Goal: Complete application form

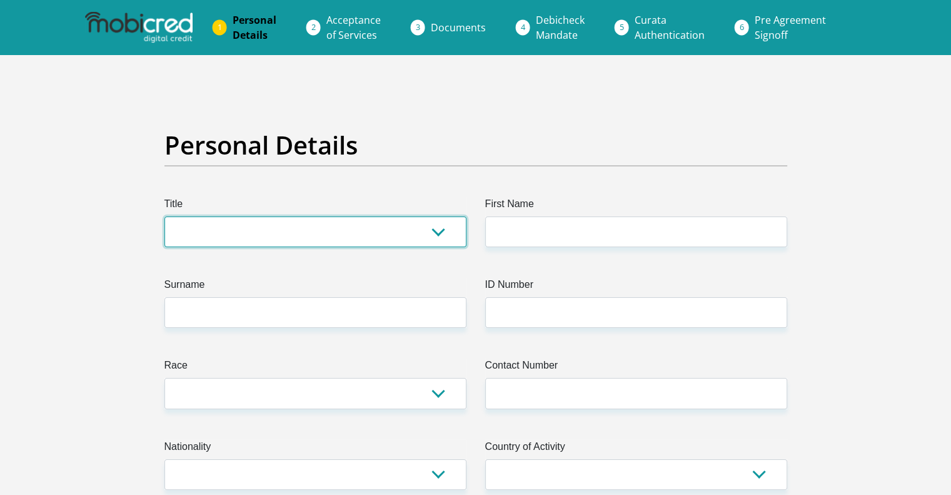
click at [443, 234] on select "Mr Ms Mrs Dr [PERSON_NAME]" at bounding box center [315, 231] width 302 height 31
select select "Mrs"
click at [164, 216] on select "Mr Ms Mrs Dr Other" at bounding box center [315, 231] width 302 height 31
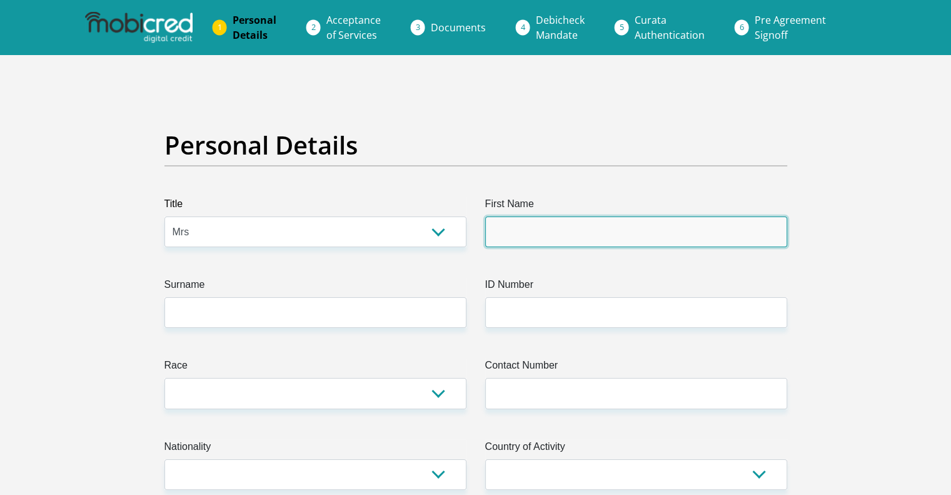
click at [517, 240] on input "First Name" at bounding box center [636, 231] width 302 height 31
type input "Nwabisa"
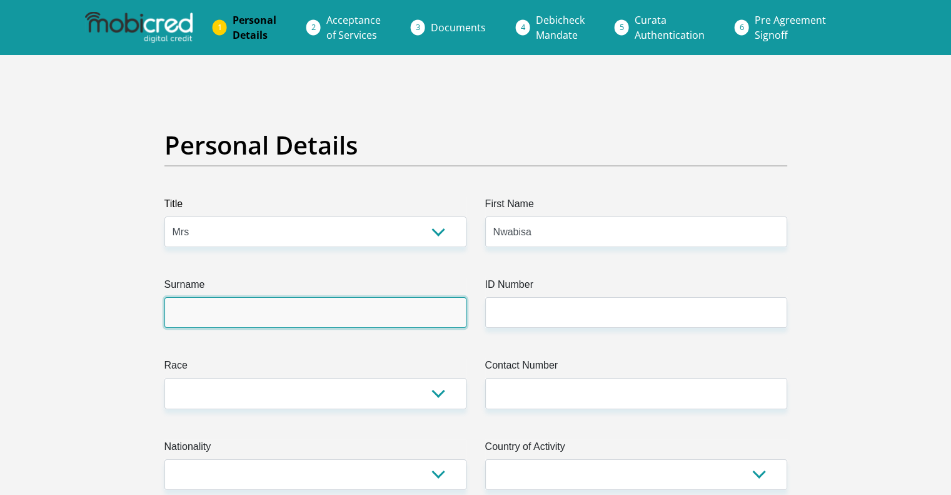
type input "Mzamo"
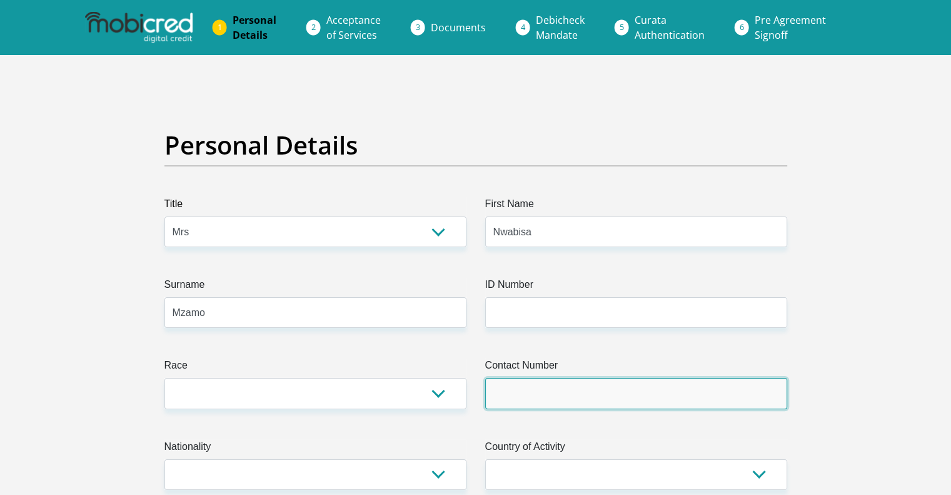
type input "0671986705"
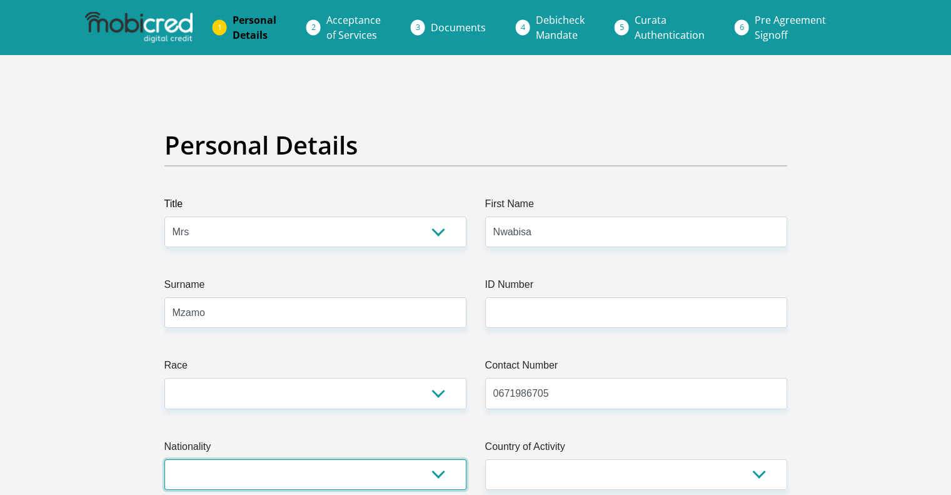
select select "ZAF"
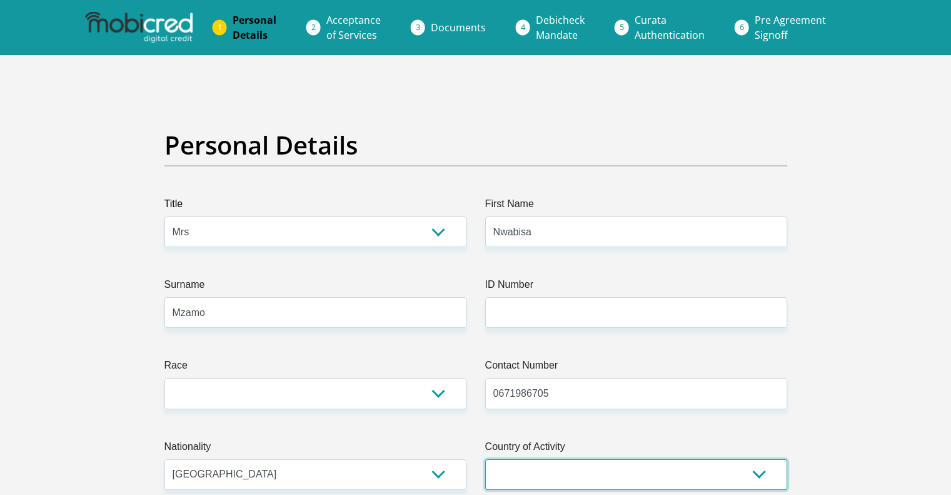
select select "ZAF"
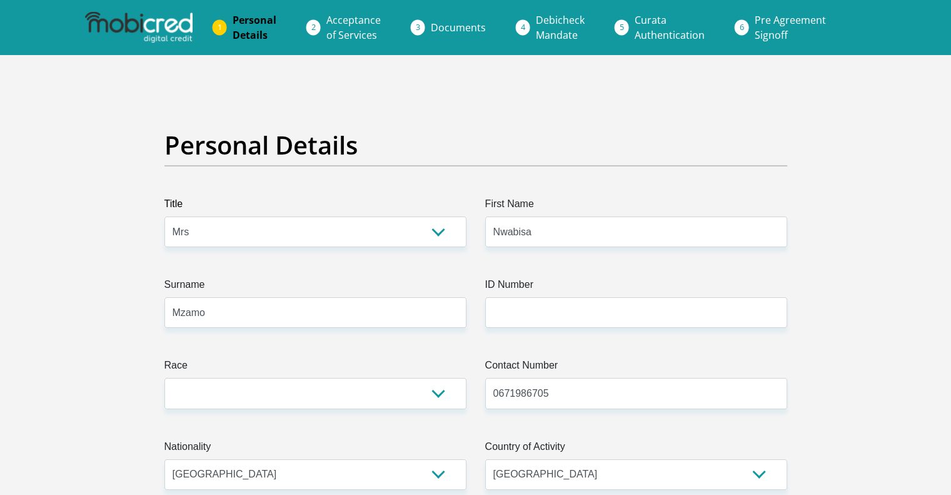
type input "C150 kern street, Belhar Views"
type input "Belhar"
type input "Cape Town"
type input "7493"
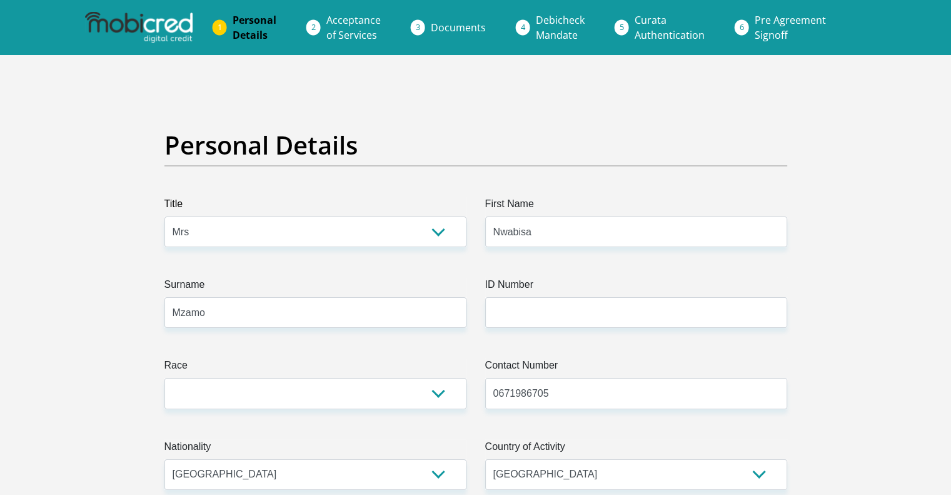
select select "Western Cape"
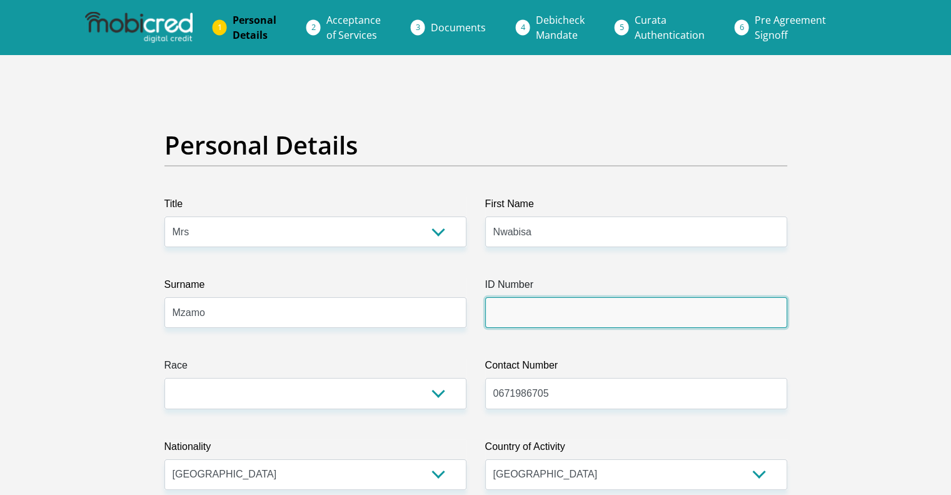
click at [537, 304] on input "ID Number" at bounding box center [636, 312] width 302 height 31
type input "8008190626080"
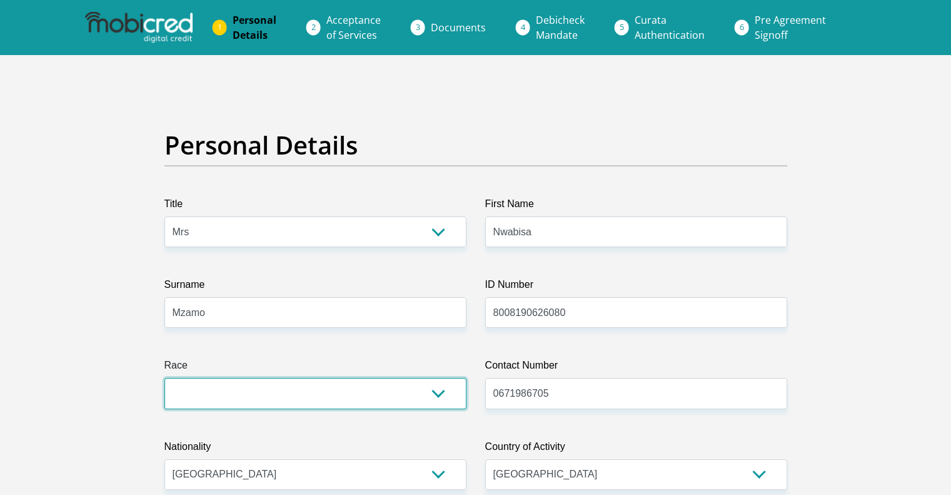
click at [438, 394] on select "Black Coloured Indian White Other" at bounding box center [315, 393] width 302 height 31
select select "1"
click at [164, 378] on select "Black Coloured Indian White Other" at bounding box center [315, 393] width 302 height 31
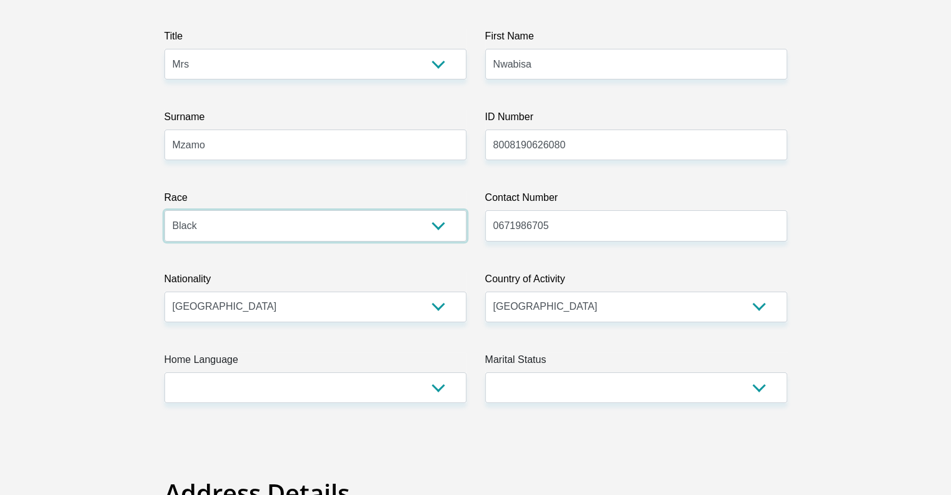
scroll to position [175, 0]
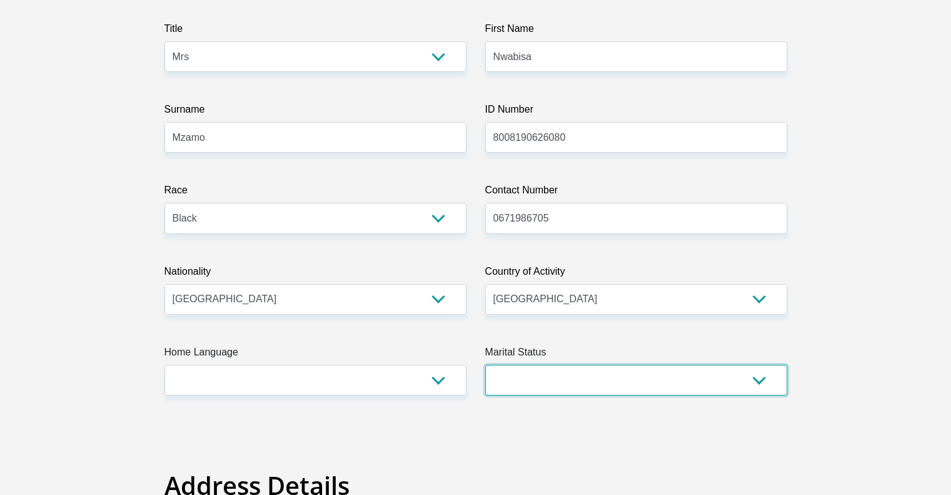
click at [770, 385] on select "Married ANC Single Divorced Widowed Married COP or Customary Law" at bounding box center [636, 380] width 302 height 31
select select "1"
click at [485, 365] on select "Married ANC Single Divorced Widowed Married COP or Customary Law" at bounding box center [636, 380] width 302 height 31
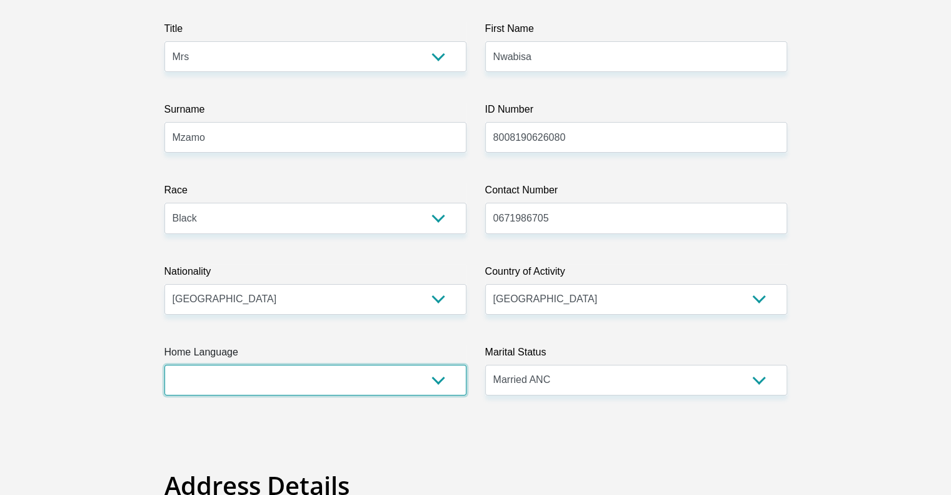
click at [440, 387] on select "Afrikaans English Sepedi South Ndebele Southern Sotho Swati Tsonga Tswana Venda…" at bounding box center [315, 380] width 302 height 31
select select "xho"
click at [164, 365] on select "Afrikaans English Sepedi South Ndebele Southern Sotho Swati Tsonga Tswana Venda…" at bounding box center [315, 380] width 302 height 31
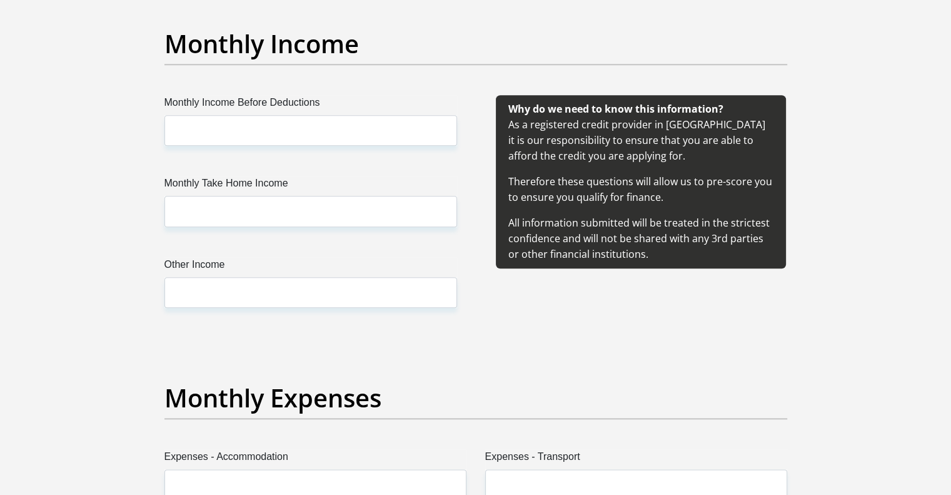
scroll to position [1385, 0]
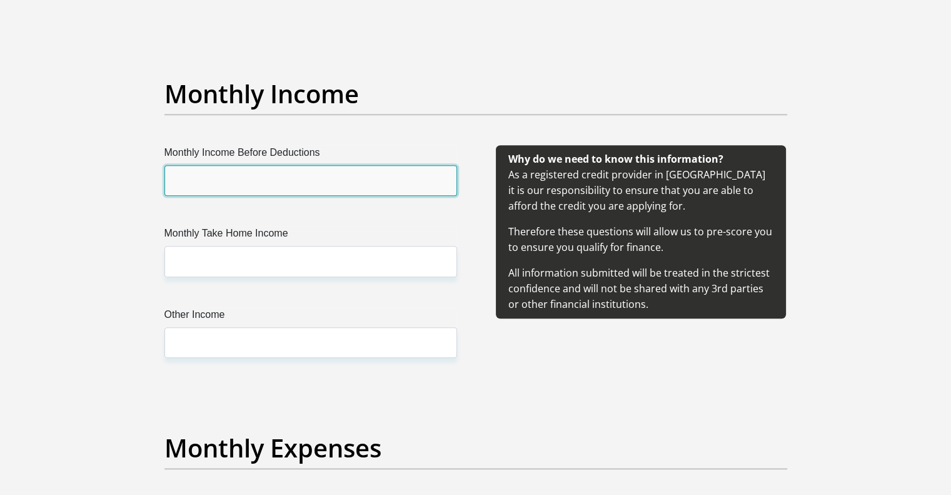
click at [339, 178] on input "Monthly Income Before Deductions" at bounding box center [310, 180] width 293 height 31
type input "27858"
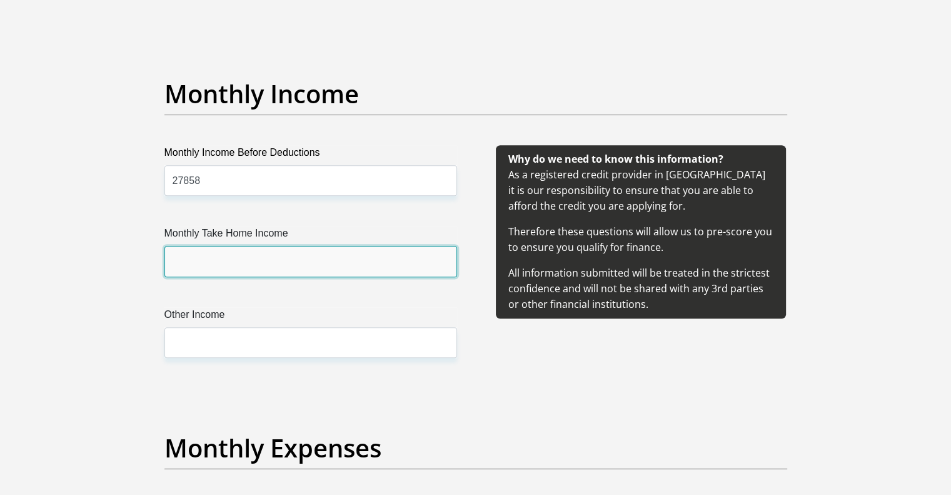
click at [295, 261] on input "Monthly Take Home Income" at bounding box center [310, 261] width 293 height 31
type input "21858"
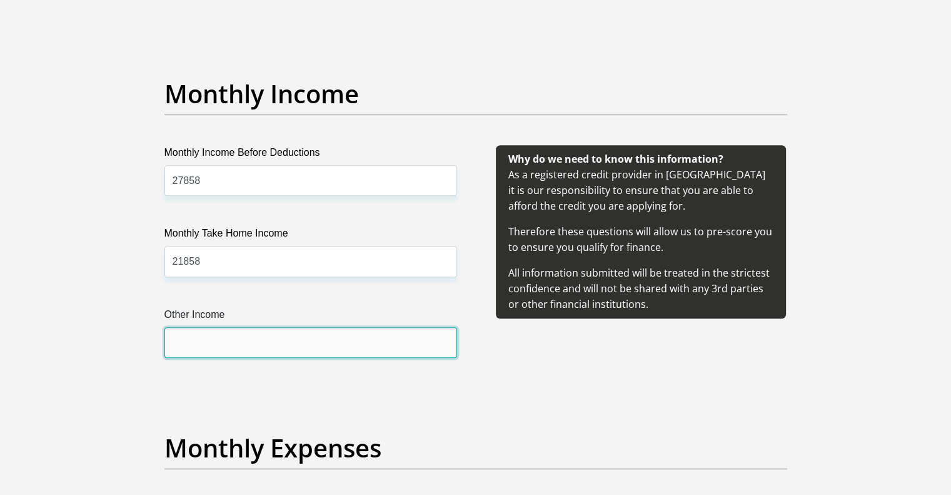
click at [225, 350] on input "Other Income" at bounding box center [310, 342] width 293 height 31
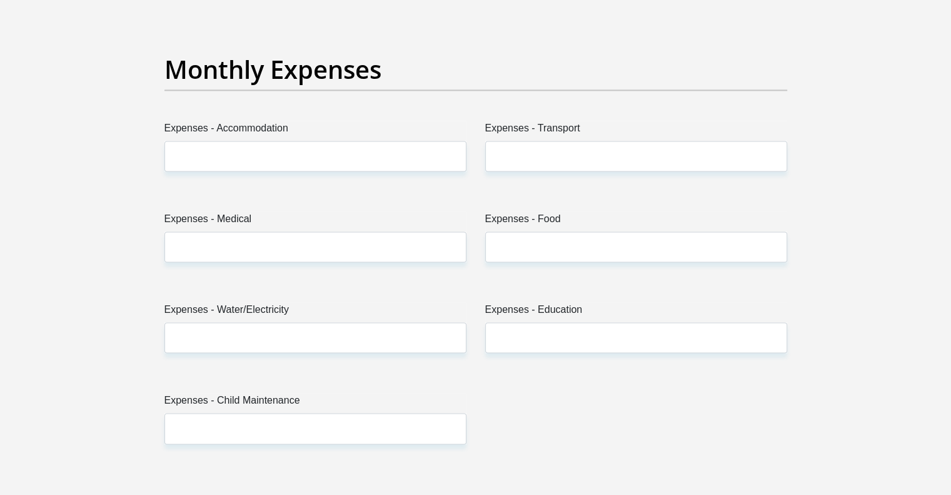
scroll to position [1769, 0]
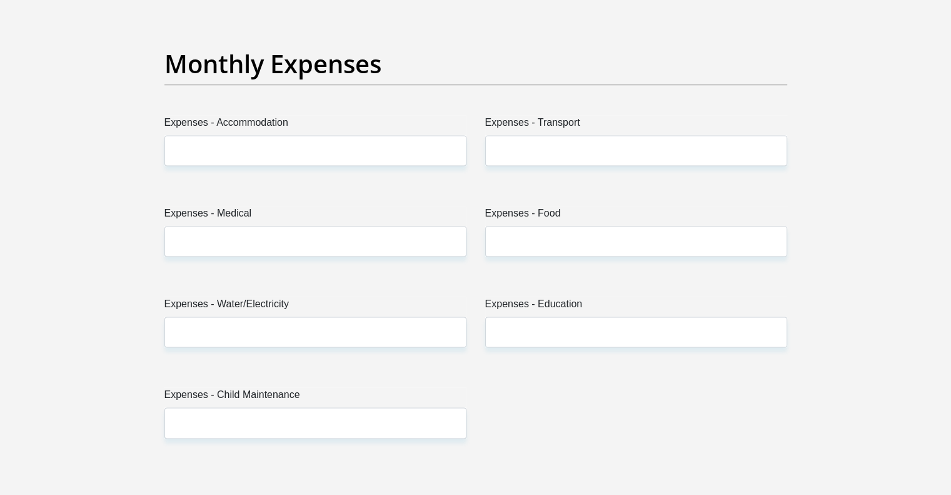
type input "8000"
click at [398, 153] on input "Expenses - Accommodation" at bounding box center [315, 150] width 302 height 31
type input "2"
type input "3000"
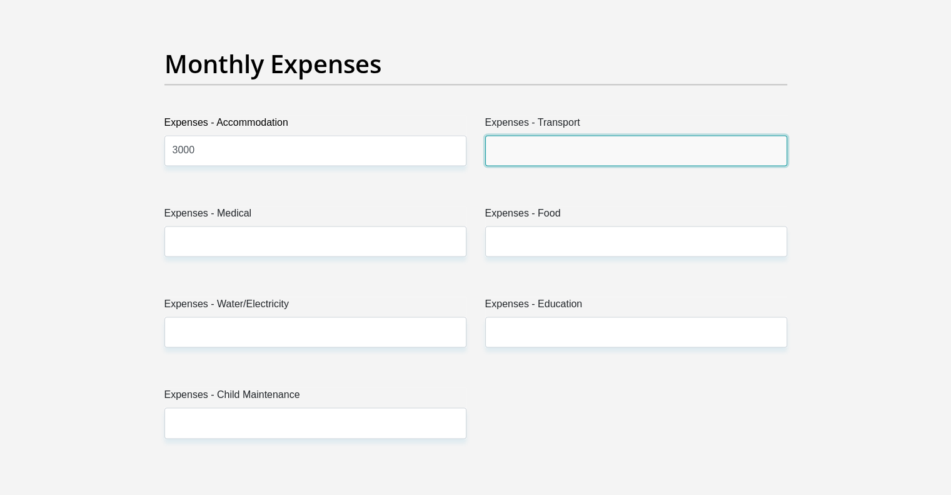
click at [597, 163] on input "Expenses - Transport" at bounding box center [636, 150] width 302 height 31
type input "2000"
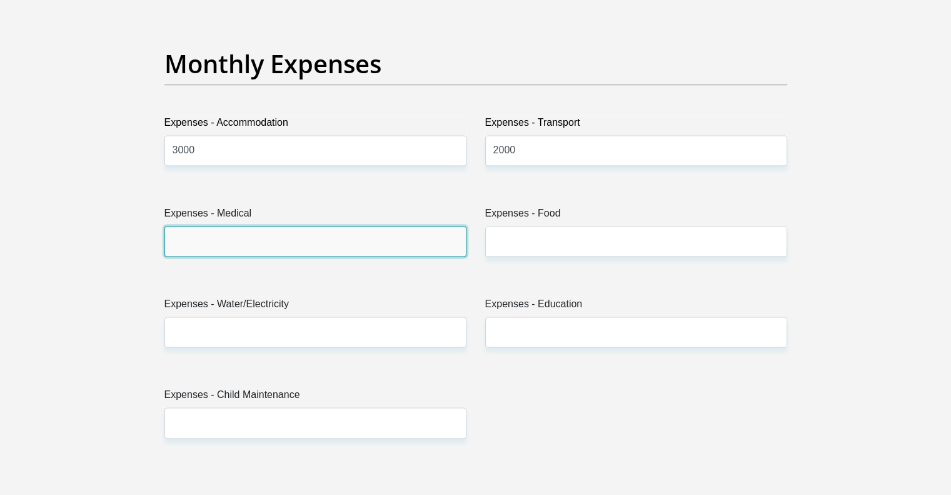
click at [423, 252] on input "Expenses - Medical" at bounding box center [315, 241] width 302 height 31
type input "1600"
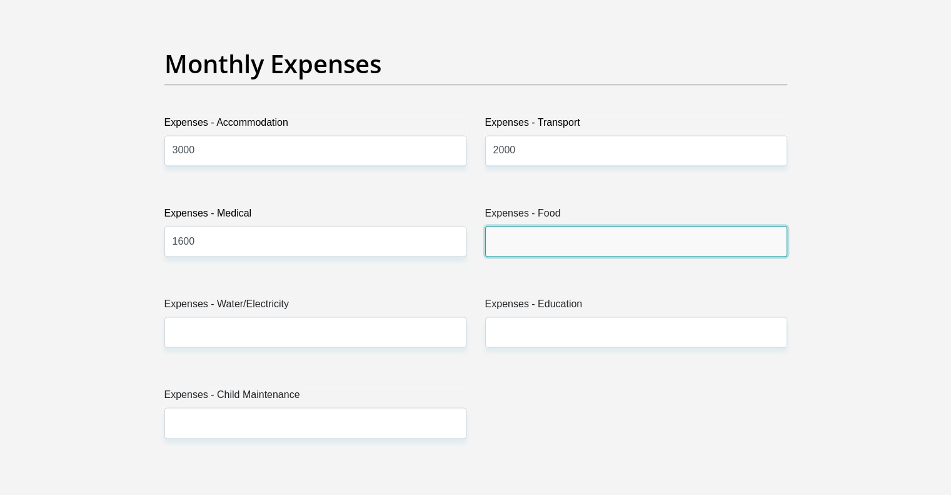
click at [526, 246] on input "Expenses - Food" at bounding box center [636, 241] width 302 height 31
type input "2000"
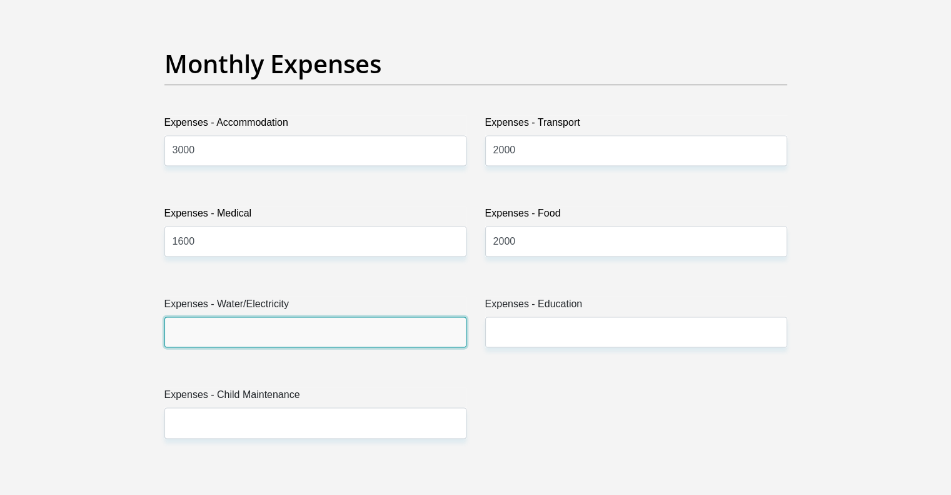
click at [321, 334] on input "Expenses - Water/Electricity" at bounding box center [315, 331] width 302 height 31
type input "200"
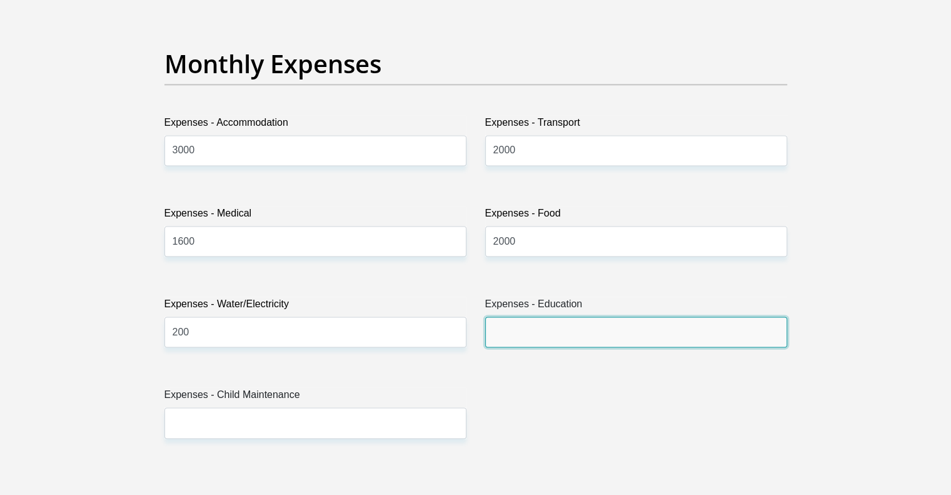
click at [498, 320] on input "Expenses - Education" at bounding box center [636, 331] width 302 height 31
type input "350"
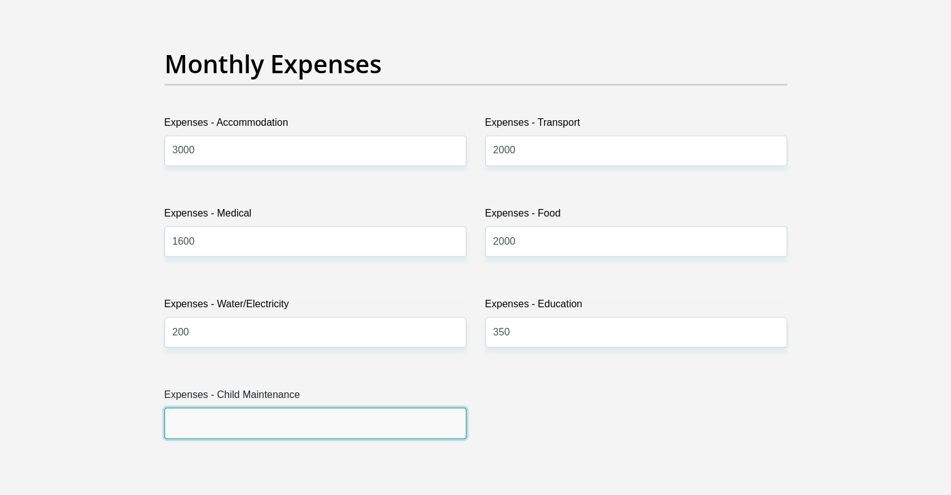
click at [403, 425] on input "Expenses - Child Maintenance" at bounding box center [315, 422] width 302 height 31
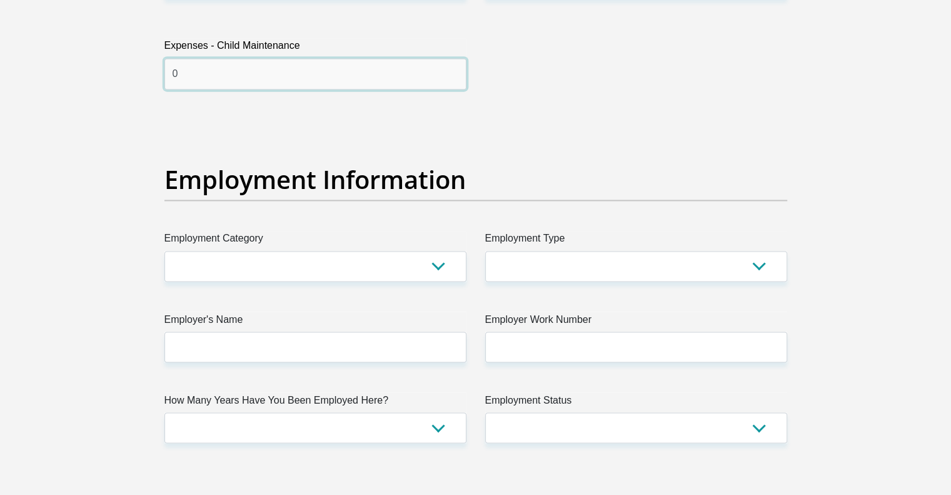
scroll to position [2119, 0]
type input "0"
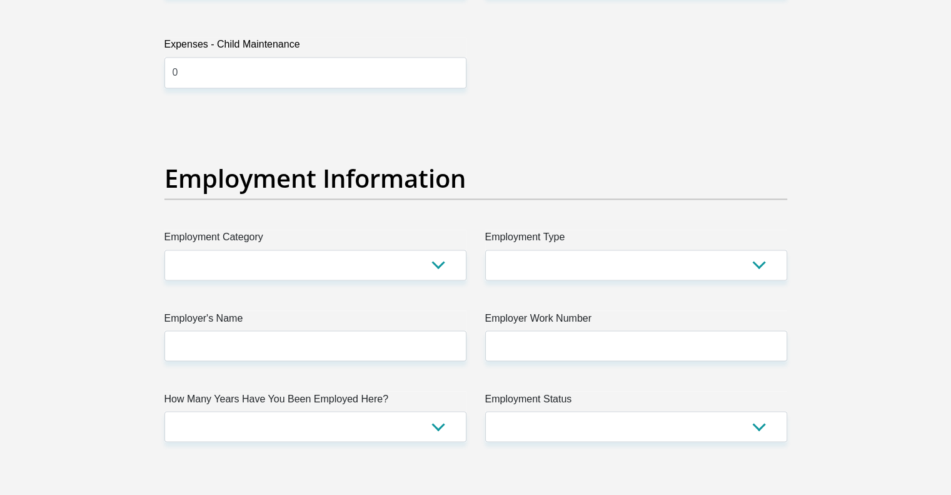
click at [466, 256] on div "Employment Category AGRICULTURE ALCOHOL & TOBACCO CONSTRUCTION MATERIALS METALL…" at bounding box center [315, 255] width 321 height 51
click at [440, 267] on select "AGRICULTURE ALCOHOL & TOBACCO CONSTRUCTION MATERIALS METALLURGY EQUIPMENT FOR R…" at bounding box center [315, 265] width 302 height 31
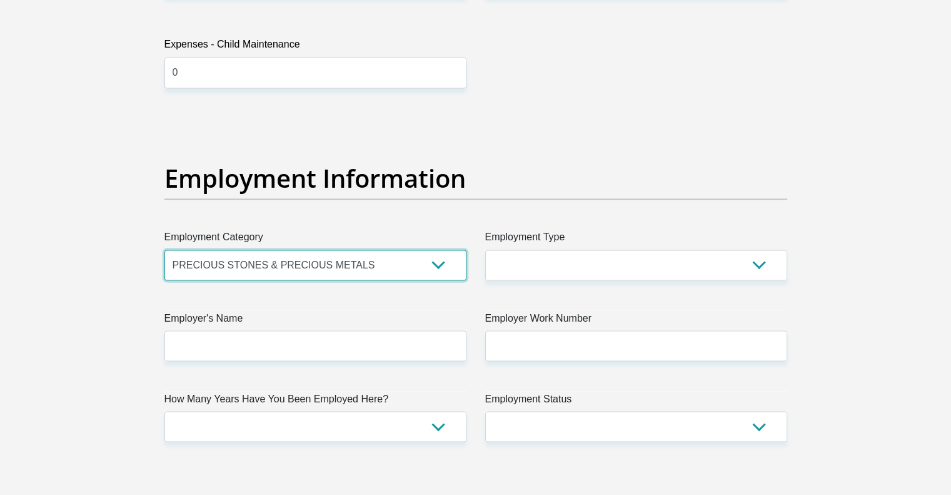
click at [164, 250] on select "AGRICULTURE ALCOHOL & TOBACCO CONSTRUCTION MATERIALS METALLURGY EQUIPMENT FOR R…" at bounding box center [315, 265] width 302 height 31
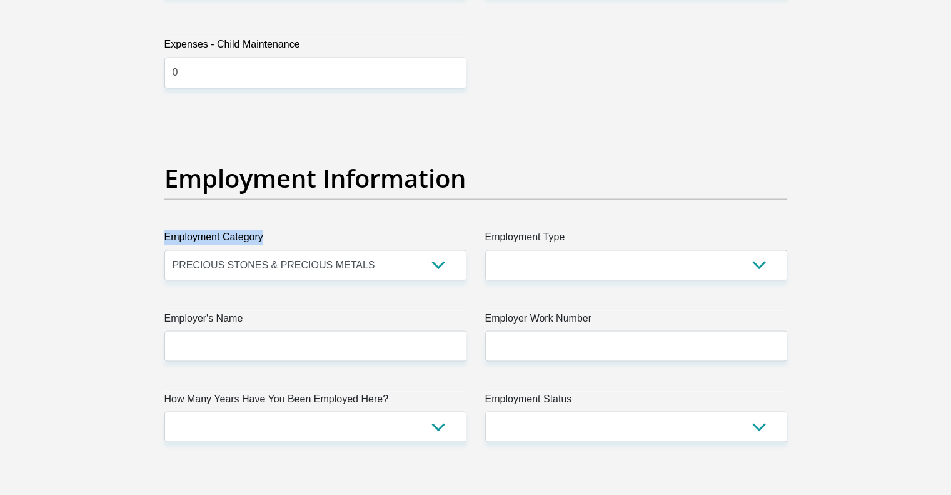
drag, startPoint x: 452, startPoint y: 230, endPoint x: 425, endPoint y: 220, distance: 29.1
click at [425, 220] on div "Title Mr Ms Mrs Dr Other First Name Nwabisa Surname Mzamo ID Number 80081906260…" at bounding box center [476, 112] width 642 height 4069
click at [437, 262] on select "AGRICULTURE ALCOHOL & TOBACCO CONSTRUCTION MATERIALS METALLURGY EQUIPMENT FOR R…" at bounding box center [315, 265] width 302 height 31
click at [447, 250] on select "AGRICULTURE ALCOHOL & TOBACCO CONSTRUCTION MATERIALS METALLURGY EQUIPMENT FOR R…" at bounding box center [315, 265] width 302 height 31
click at [442, 272] on select "AGRICULTURE ALCOHOL & TOBACCO CONSTRUCTION MATERIALS METALLURGY EQUIPMENT FOR R…" at bounding box center [315, 265] width 302 height 31
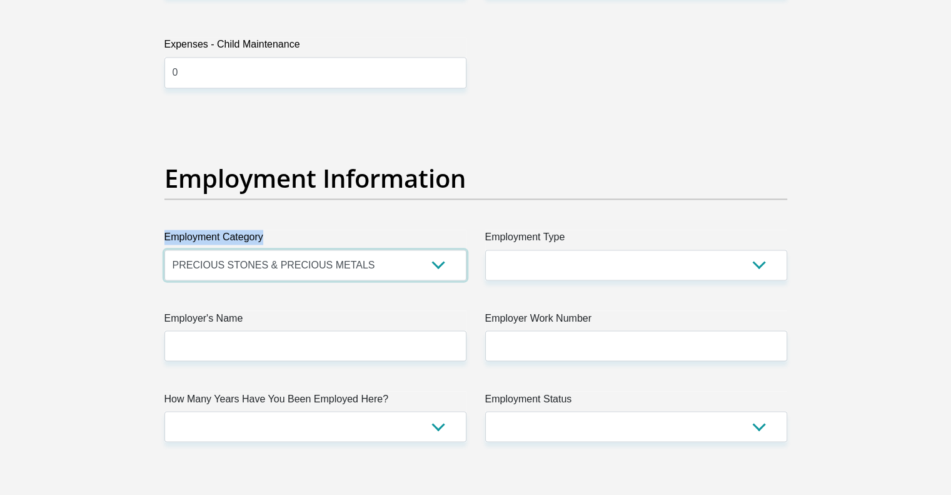
select select "80"
click at [164, 250] on select "AGRICULTURE ALCOHOL & TOBACCO CONSTRUCTION MATERIALS METALLURGY EQUIPMENT FOR R…" at bounding box center [315, 265] width 302 height 31
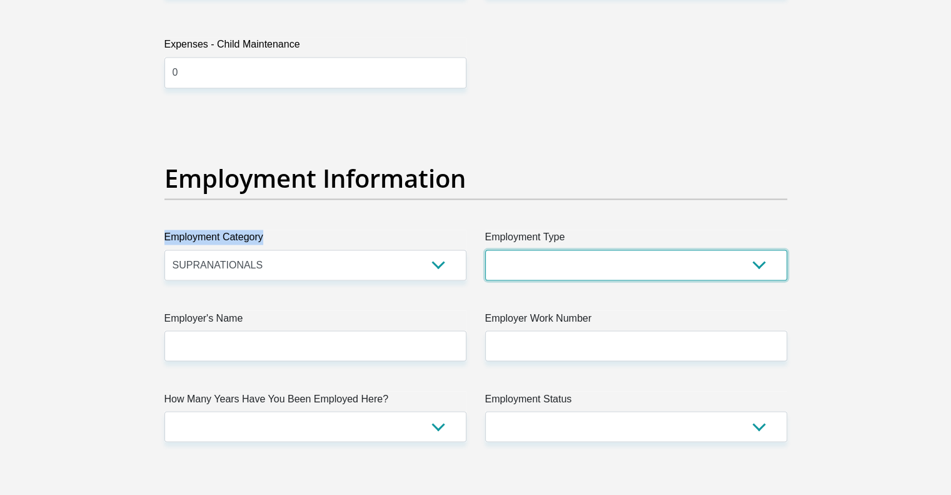
click at [522, 254] on select "College/Lecturer Craft Seller Creative Driver Executive Farmer Forces - Non Com…" at bounding box center [636, 265] width 302 height 31
select select "Social Worker"
click at [485, 250] on select "College/Lecturer Craft Seller Creative Driver Executive Farmer Forces - Non Com…" at bounding box center [636, 265] width 302 height 31
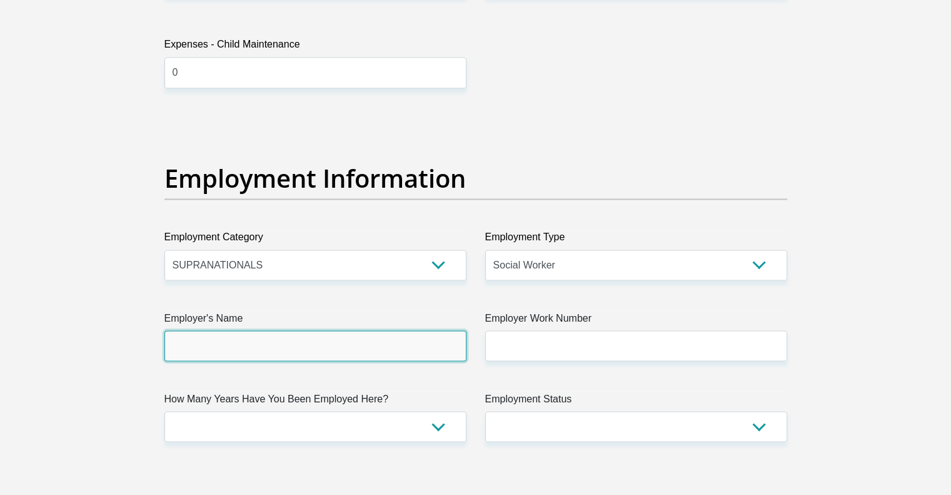
click at [420, 354] on input "Employer's Name" at bounding box center [315, 345] width 302 height 31
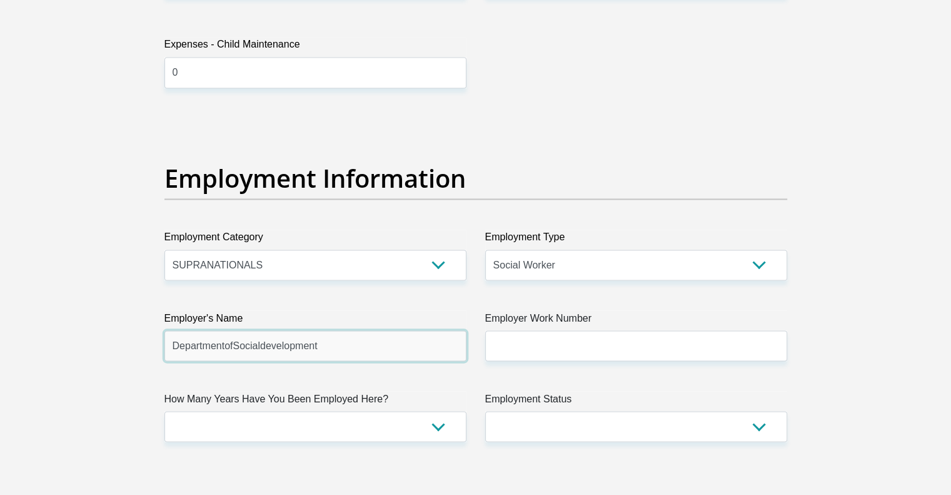
type input "DepartmentofSocialdevelopment"
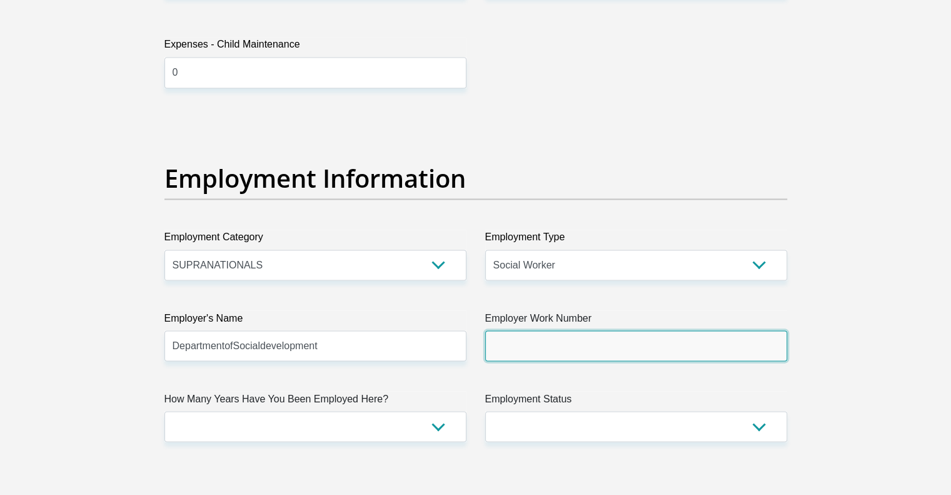
click at [545, 348] on input "Employer Work Number" at bounding box center [636, 345] width 302 height 31
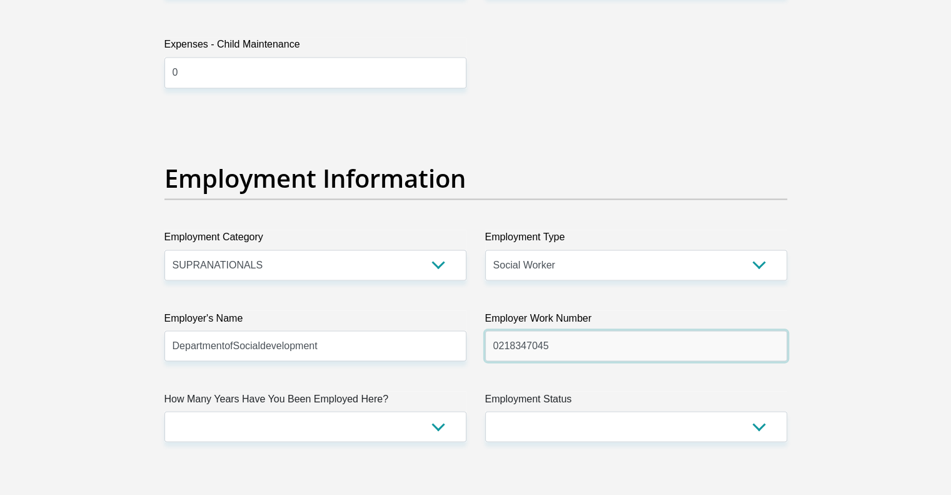
type input "0218347045"
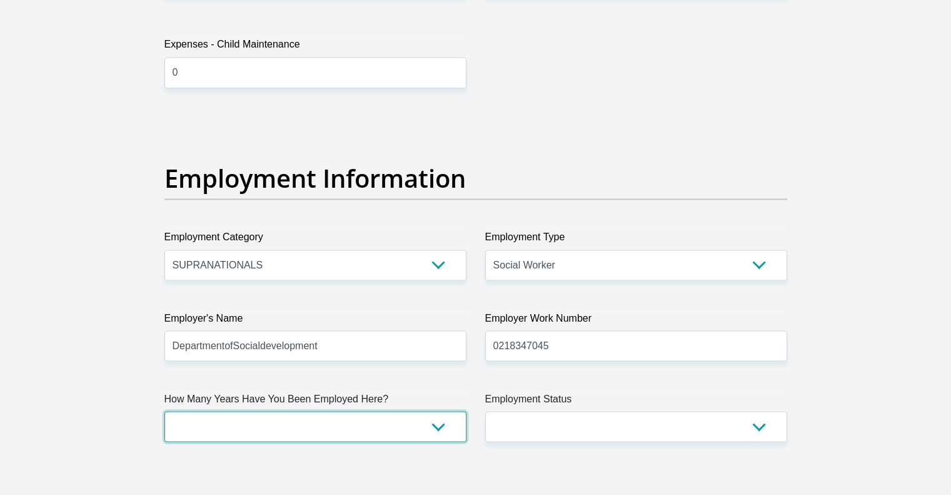
click at [435, 423] on select "less than 1 year 1-3 years 3-5 years 5+ years" at bounding box center [315, 426] width 302 height 31
select select "6"
click at [164, 411] on select "less than 1 year 1-3 years 3-5 years 5+ years" at bounding box center [315, 426] width 302 height 31
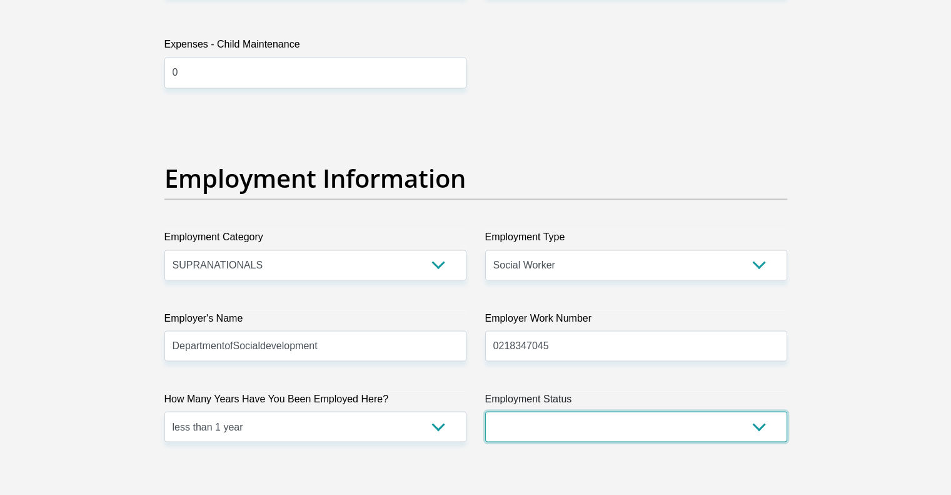
click at [760, 434] on select "Permanent/Full-time Part-time/Casual Contract Worker Self-Employed Housewife Re…" at bounding box center [636, 426] width 302 height 31
select select "1"
click at [485, 411] on select "Permanent/Full-time Part-time/Casual Contract Worker Self-Employed Housewife Re…" at bounding box center [636, 426] width 302 height 31
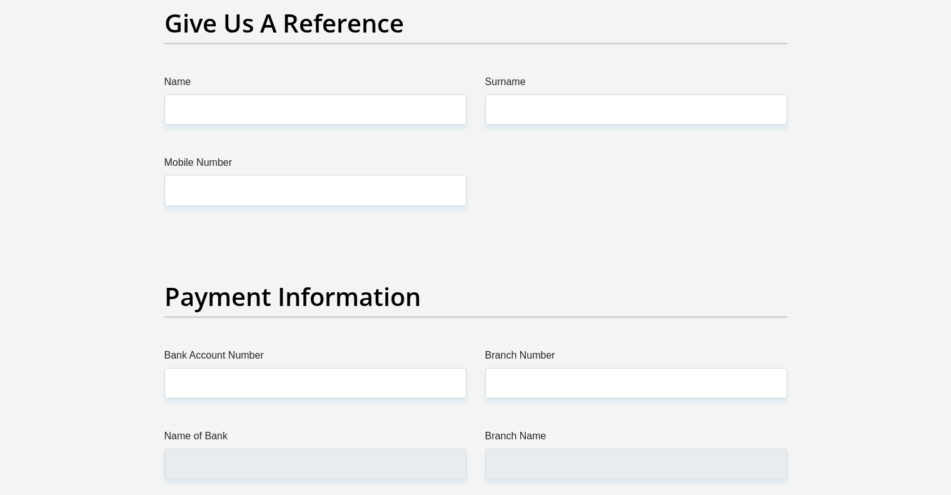
scroll to position [2627, 0]
click at [413, 113] on input "Name" at bounding box center [315, 110] width 302 height 31
type input "Hlumelo"
type input "mamzamo@gmail.com"
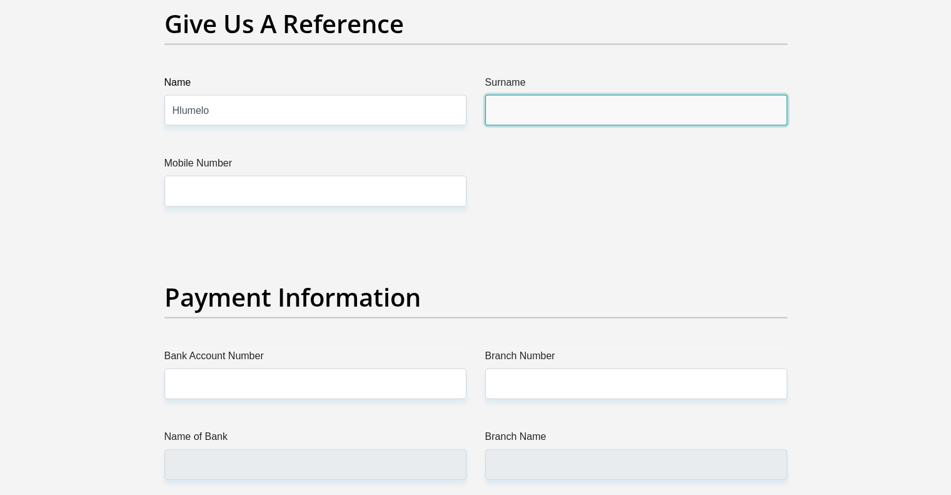
type input "Mzamo"
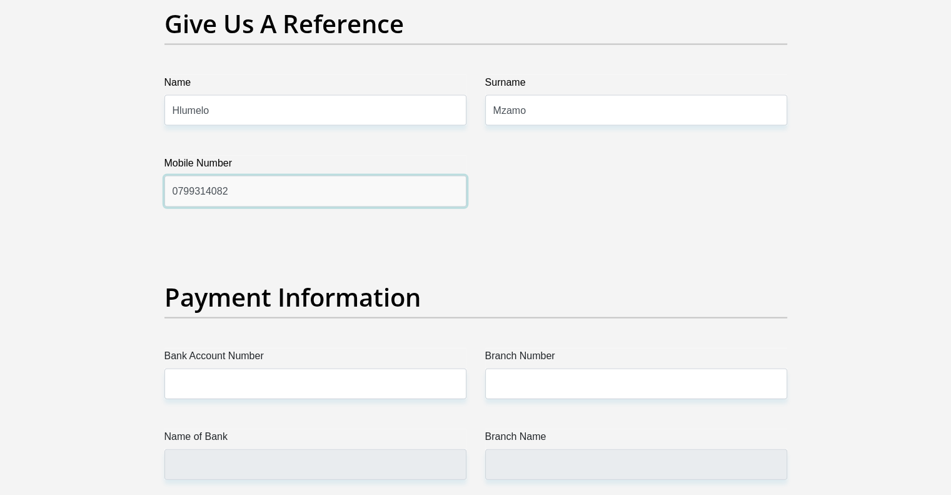
click at [285, 196] on input "0799314082" at bounding box center [315, 191] width 302 height 31
type input "0697819408"
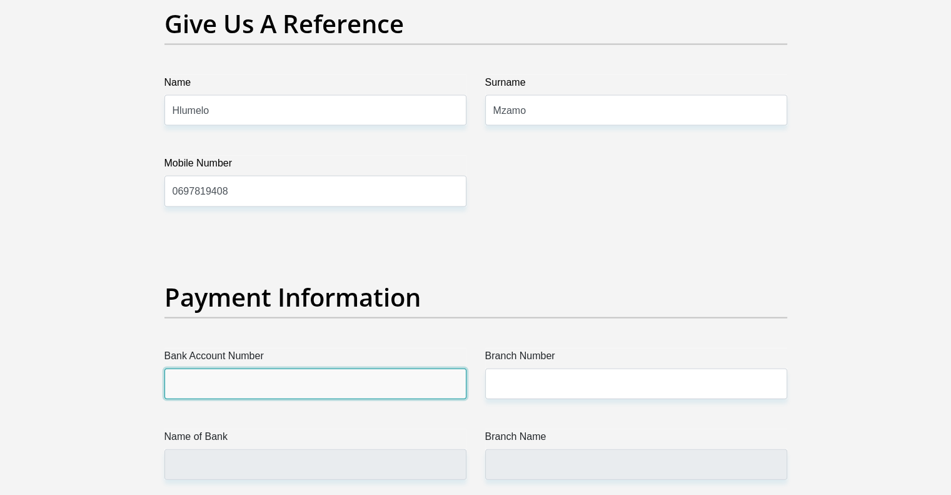
click at [291, 375] on input "Bank Account Number" at bounding box center [315, 383] width 302 height 31
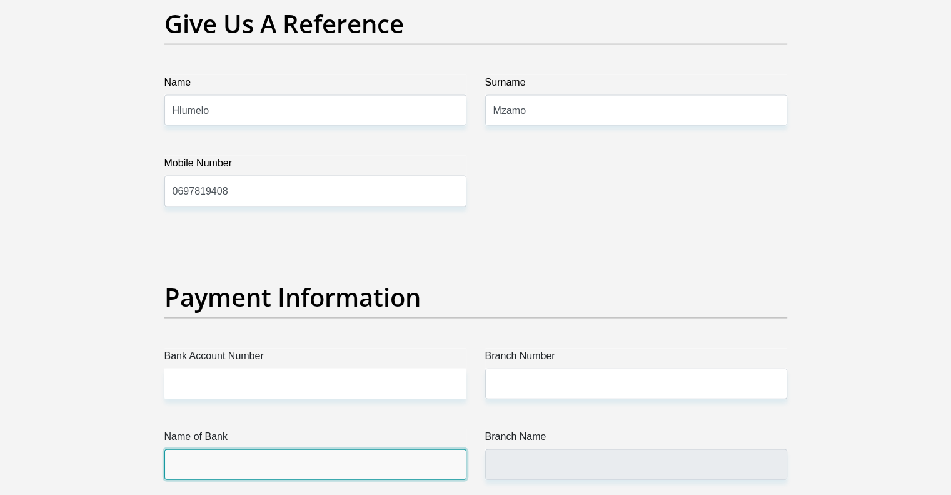
click at [303, 466] on input "Name of Bank" at bounding box center [315, 464] width 302 height 31
click at [302, 466] on input "Name of Bank" at bounding box center [315, 464] width 302 height 31
click at [278, 460] on input "Name of Bank" at bounding box center [315, 464] width 302 height 31
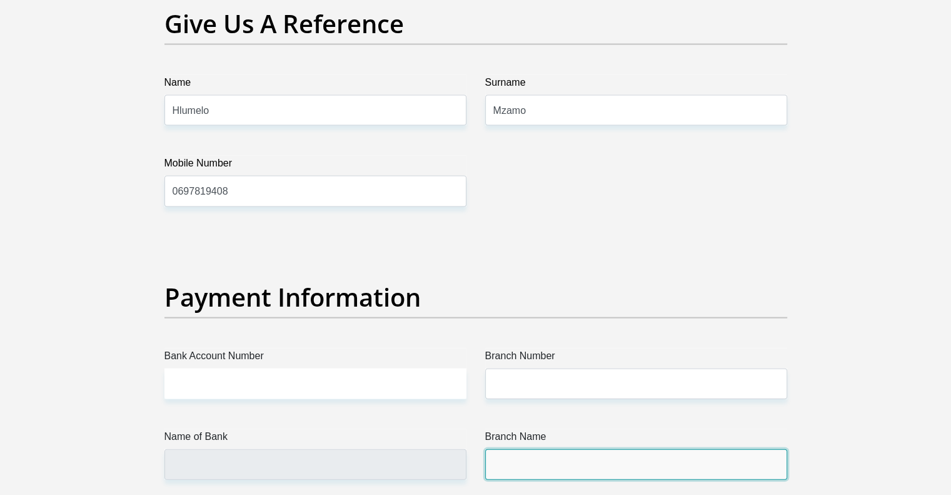
click at [497, 470] on input "Branch Name" at bounding box center [636, 464] width 302 height 31
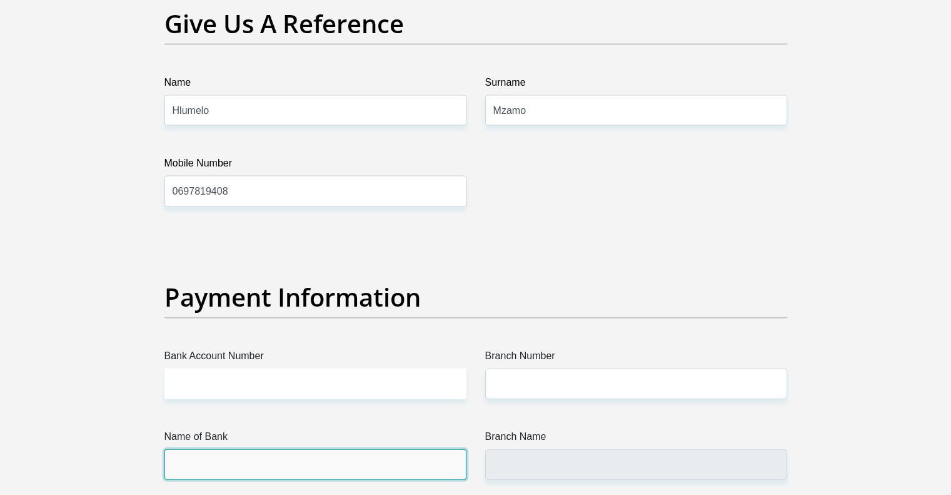
click at [360, 460] on input "Name of Bank" at bounding box center [315, 464] width 302 height 31
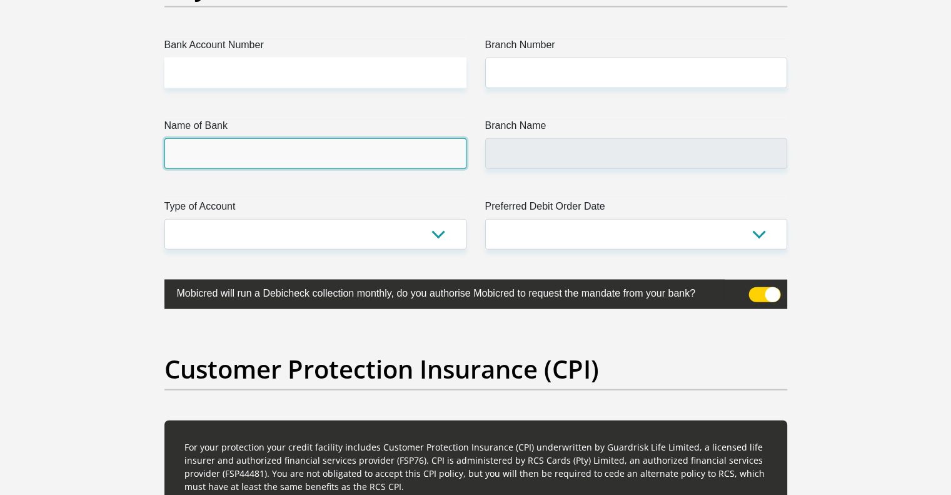
scroll to position [2919, 0]
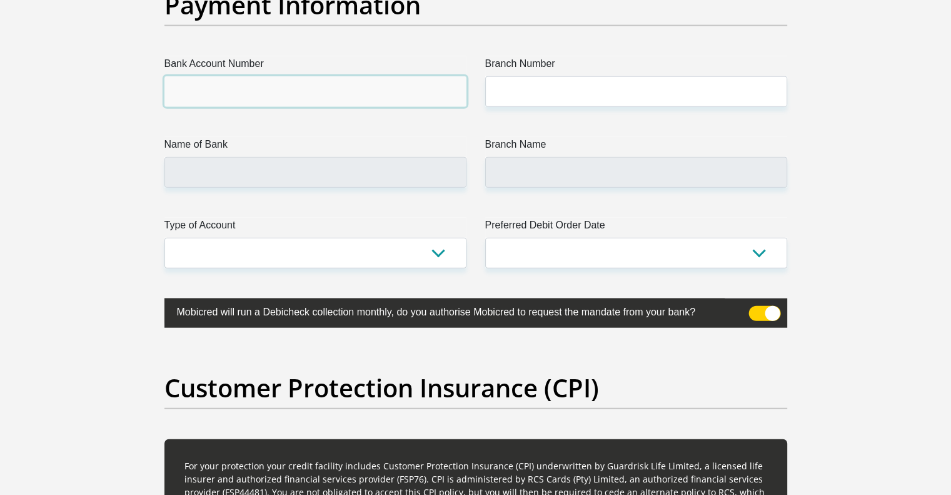
click at [278, 86] on input "Bank Account Number" at bounding box center [315, 91] width 302 height 31
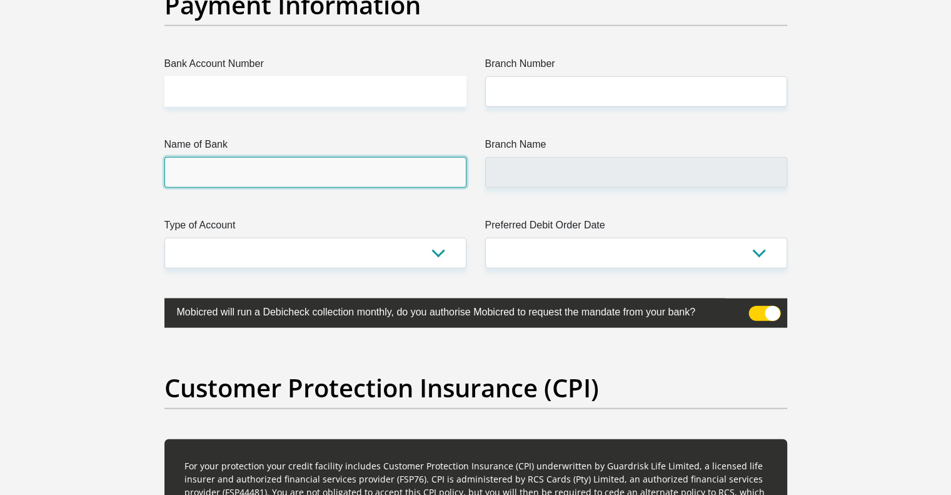
click at [273, 174] on input "Name of Bank" at bounding box center [315, 172] width 302 height 31
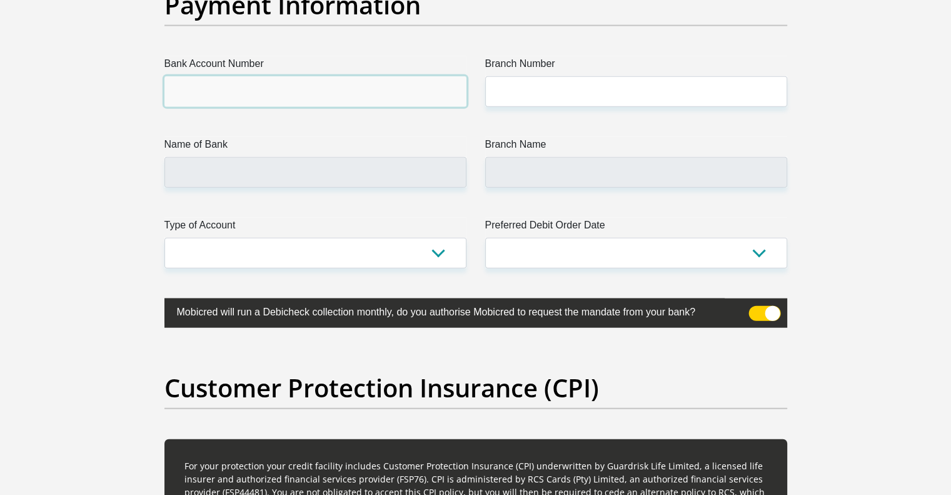
click at [283, 81] on input "Bank Account Number" at bounding box center [315, 91] width 302 height 31
type input "1317267222"
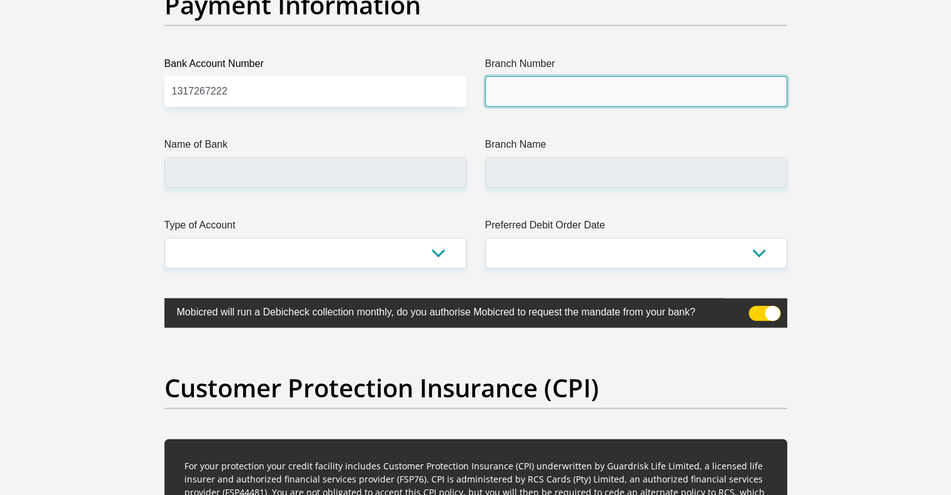
click at [508, 76] on input "Branch Number" at bounding box center [636, 91] width 302 height 31
type input "198765"
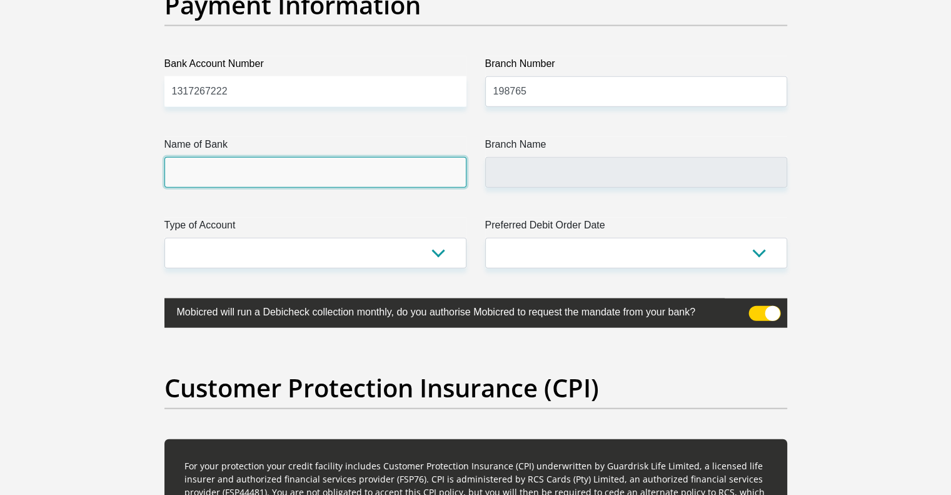
click at [359, 173] on input "Name of Bank" at bounding box center [315, 172] width 302 height 31
type input "NEDBANK"
type input "NEDBANK SOUTH AFRICA"
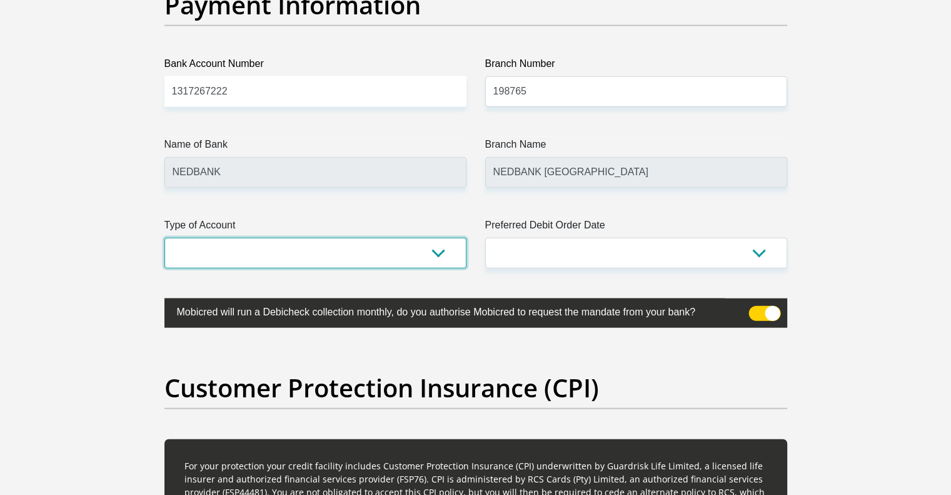
click at [450, 250] on select "Cheque Savings" at bounding box center [315, 253] width 302 height 31
select select "CUR"
click at [164, 238] on select "Cheque Savings" at bounding box center [315, 253] width 302 height 31
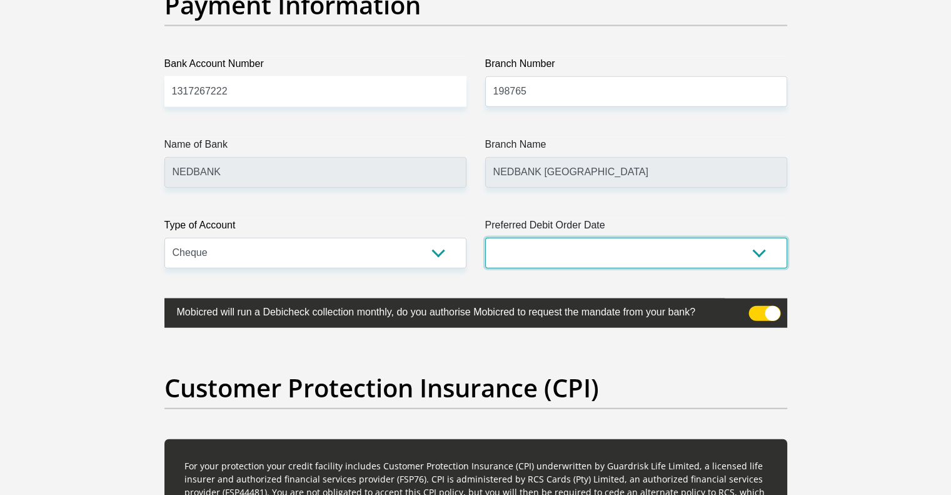
click at [530, 255] on select "1st 2nd 3rd 4th 5th 7th 18th 19th 20th 21st 22nd 23rd 24th 25th 26th 27th 28th …" at bounding box center [636, 253] width 302 height 31
select select "28"
click at [485, 238] on select "1st 2nd 3rd 4th 5th 7th 18th 19th 20th 21st 22nd 23rd 24th 25th 26th 27th 28th …" at bounding box center [636, 253] width 302 height 31
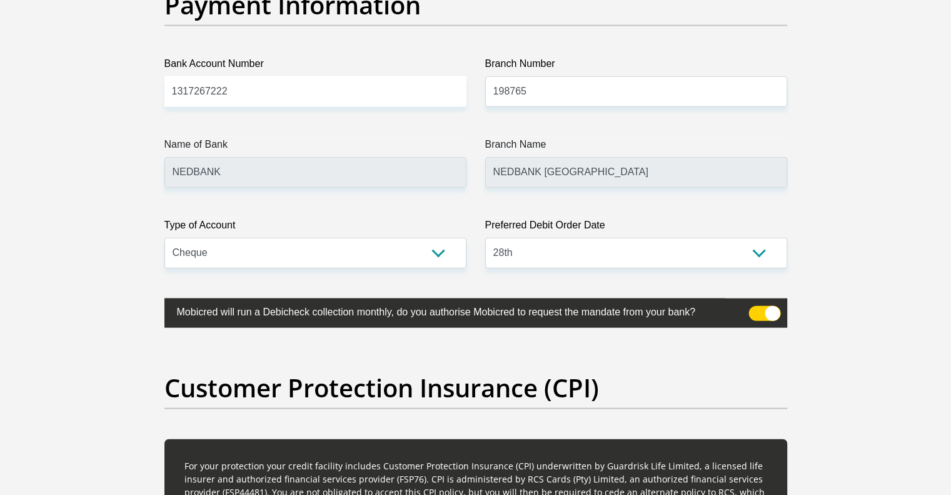
drag, startPoint x: 679, startPoint y: 189, endPoint x: 869, endPoint y: 442, distance: 316.2
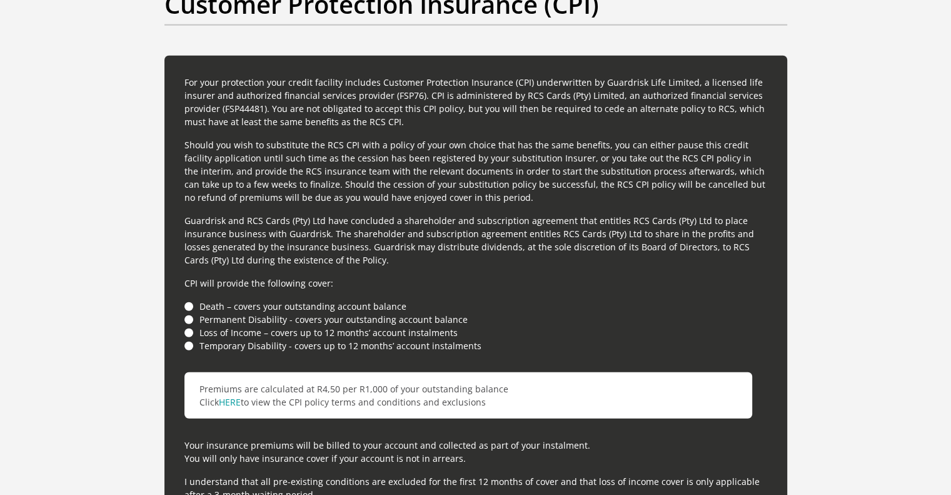
scroll to position [3277, 0]
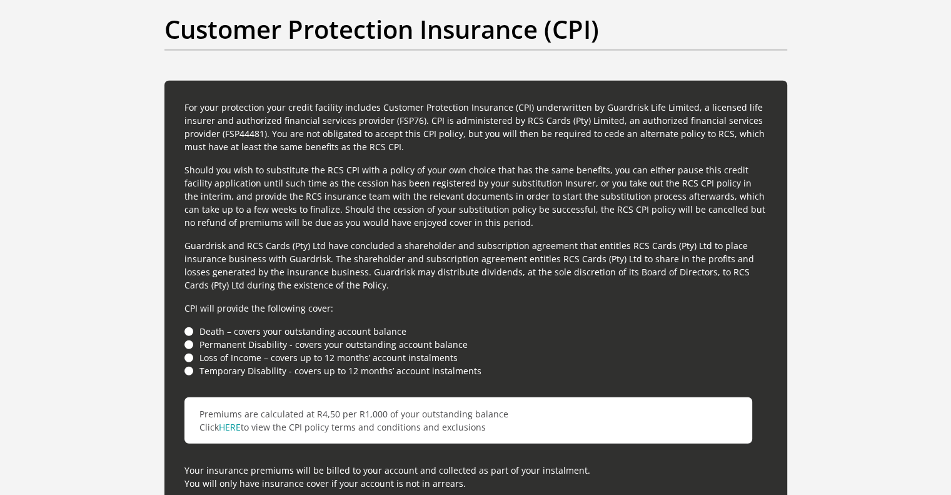
click at [185, 351] on li "Loss of Income – covers up to 12 months’ account instalments" at bounding box center [475, 357] width 583 height 13
click at [185, 361] on li "Loss of Income – covers up to 12 months’ account instalments" at bounding box center [475, 357] width 583 height 13
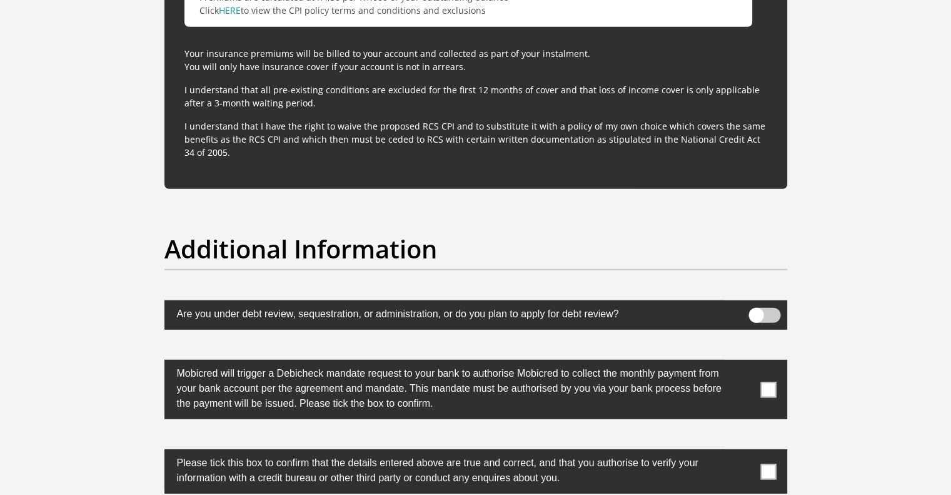
scroll to position [3718, 0]
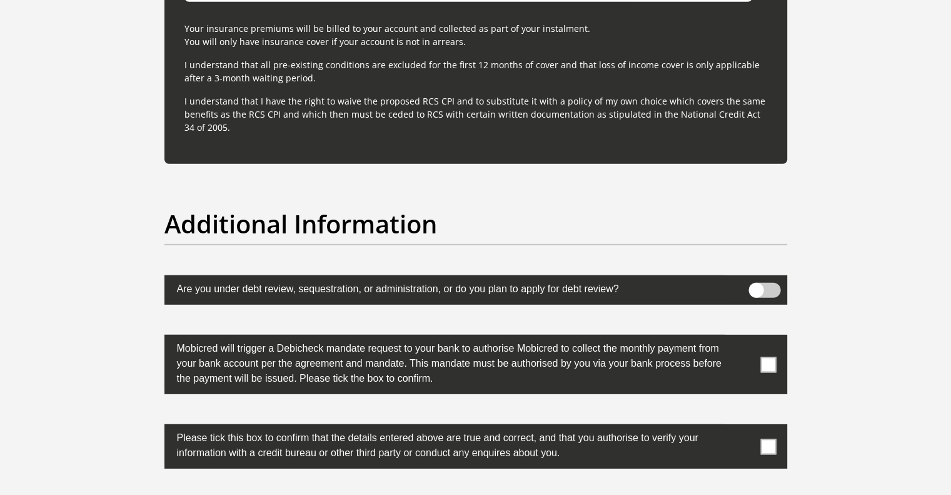
click at [773, 356] on span at bounding box center [768, 364] width 16 height 16
click at [744, 338] on input "checkbox" at bounding box center [744, 338] width 0 height 0
click at [768, 440] on span at bounding box center [768, 446] width 16 height 16
click at [744, 427] on input "checkbox" at bounding box center [744, 427] width 0 height 0
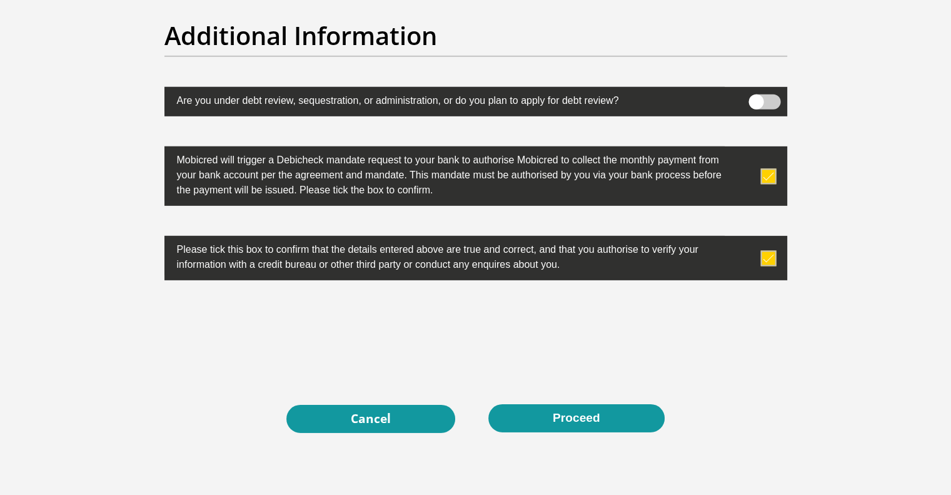
scroll to position [3910, 0]
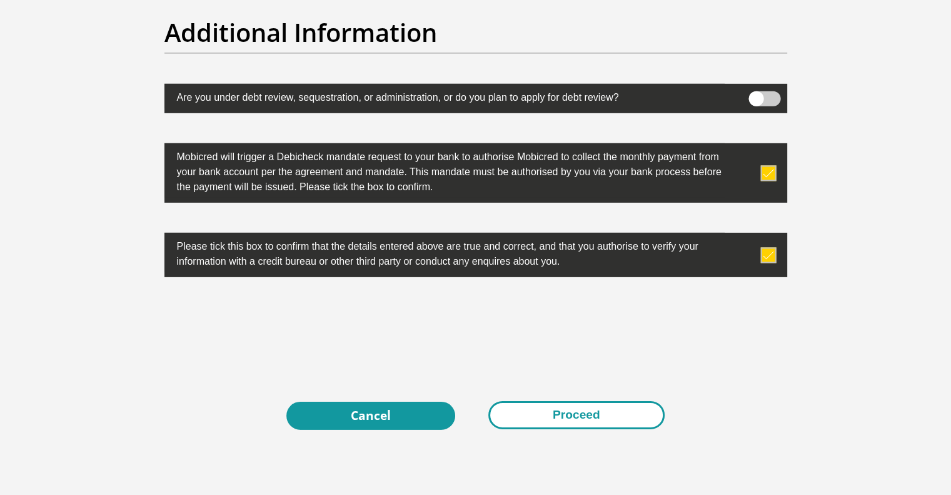
click at [618, 415] on button "Proceed" at bounding box center [576, 415] width 176 height 28
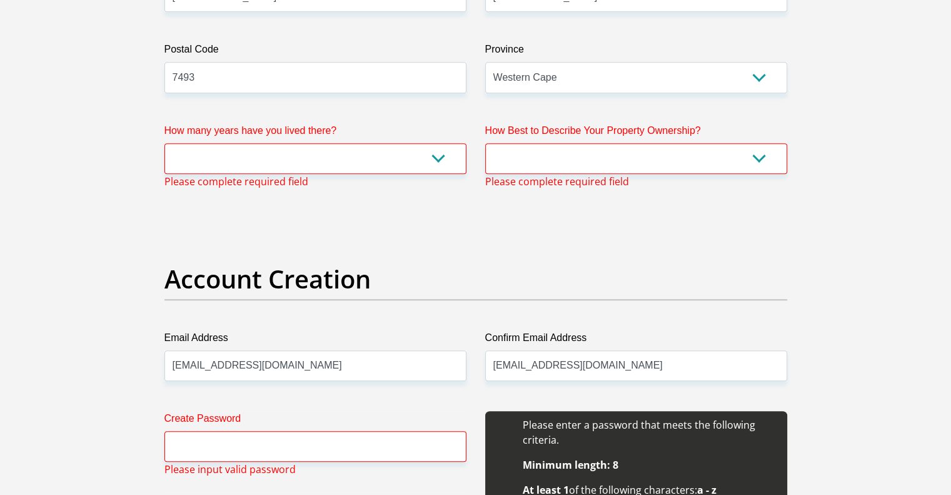
scroll to position [816, 0]
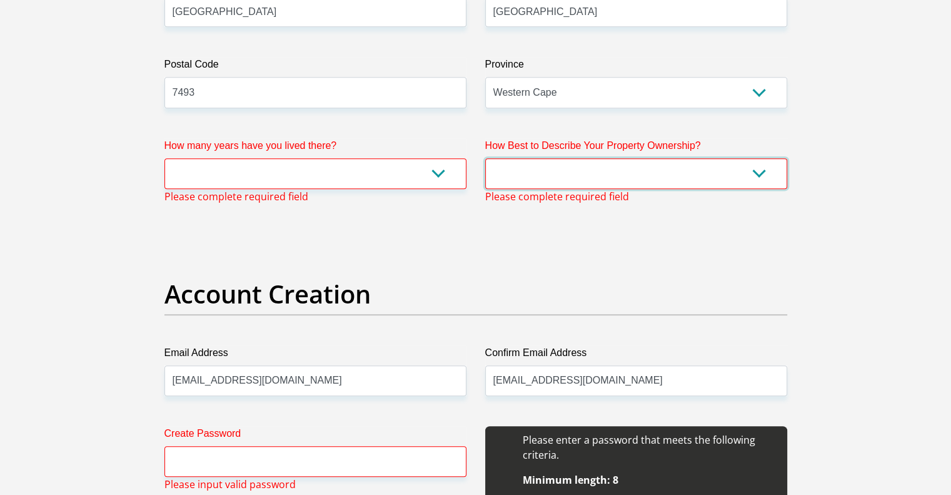
click at [760, 170] on select "Owned Rented Family Owned Company Dwelling" at bounding box center [636, 173] width 302 height 31
select select "Rented"
click at [485, 158] on select "Owned Rented Family Owned Company Dwelling" at bounding box center [636, 173] width 302 height 31
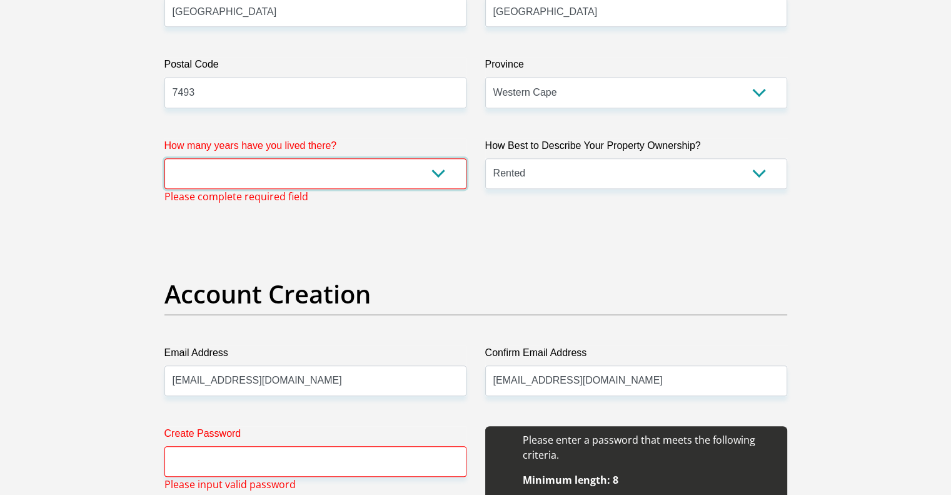
click at [433, 170] on select "less than 1 year 1-3 years 3-5 years 5+ years" at bounding box center [315, 173] width 302 height 31
select select "5"
click at [164, 158] on select "less than 1 year 1-3 years 3-5 years 5+ years" at bounding box center [315, 173] width 302 height 31
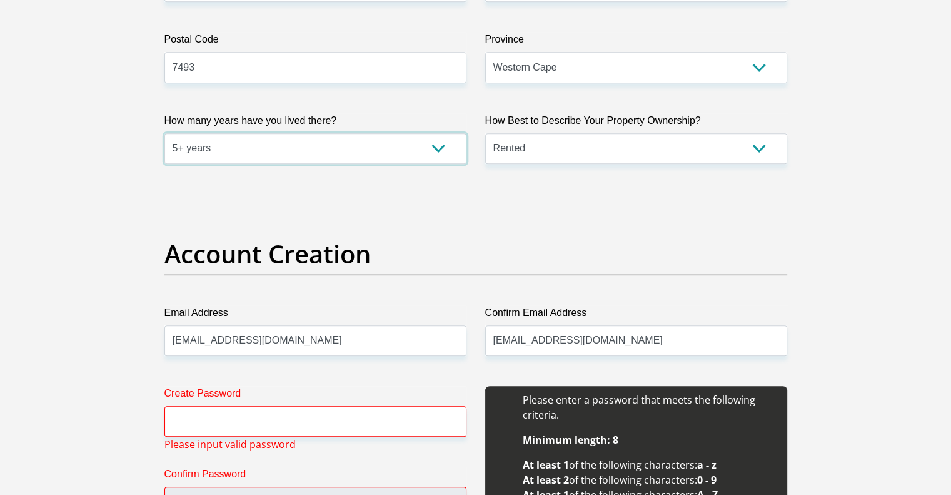
scroll to position [866, 0]
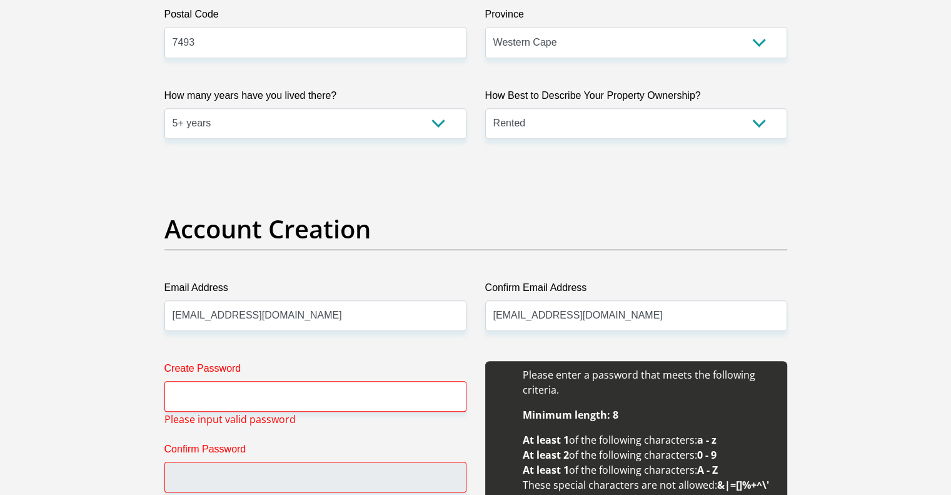
click at [360, 385] on input "Create Password" at bounding box center [315, 396] width 302 height 31
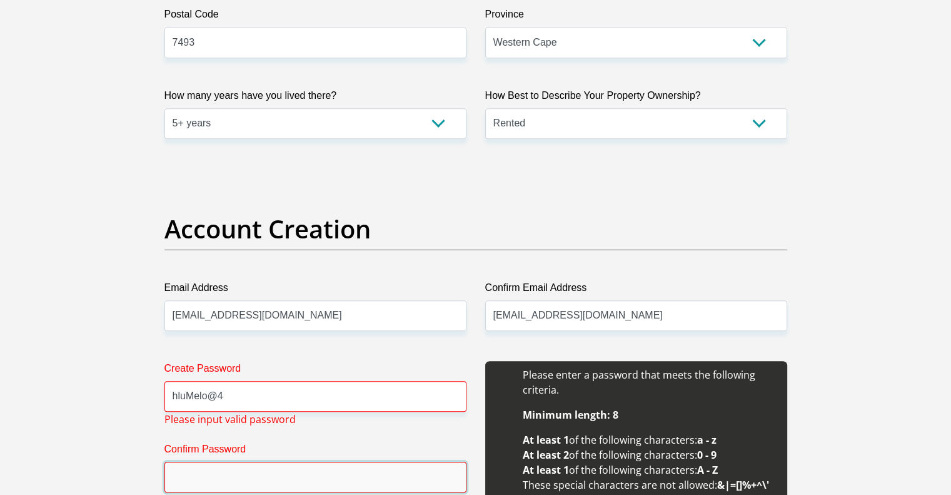
click at [305, 487] on input "Confirm Password" at bounding box center [315, 477] width 302 height 31
click at [223, 485] on input "Confirm Password" at bounding box center [315, 477] width 302 height 31
click at [248, 479] on input "Confirm Password" at bounding box center [315, 477] width 302 height 31
click at [205, 474] on input "Confirm Password" at bounding box center [315, 477] width 302 height 31
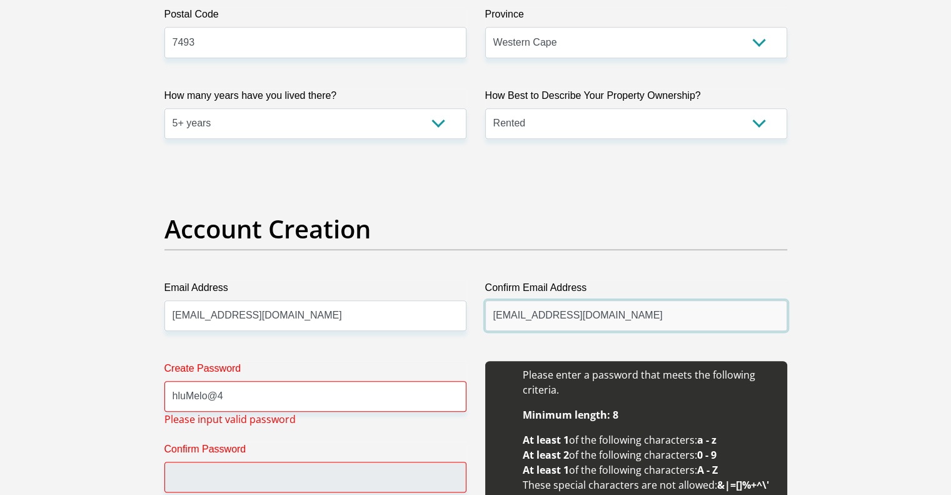
click at [545, 328] on input "mamzamo@gmail.com" at bounding box center [636, 315] width 302 height 31
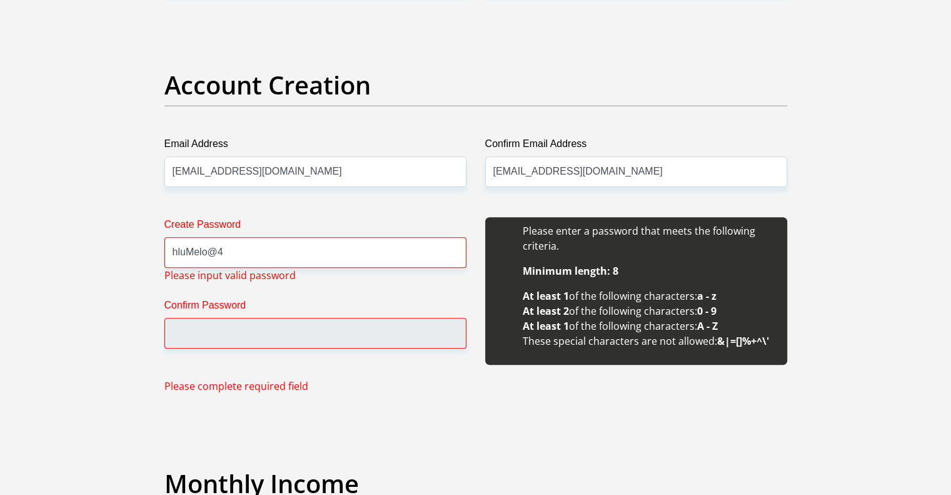
scroll to position [1001, 0]
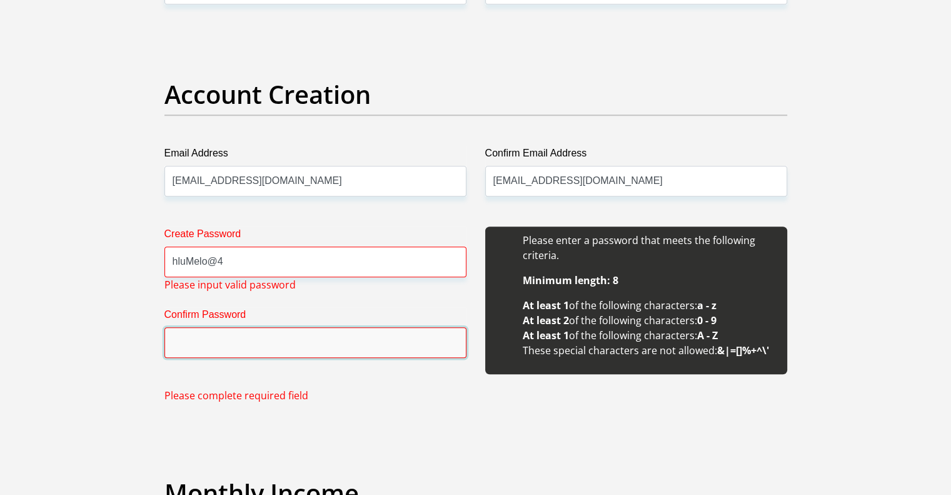
click at [335, 338] on input "Confirm Password" at bounding box center [315, 342] width 302 height 31
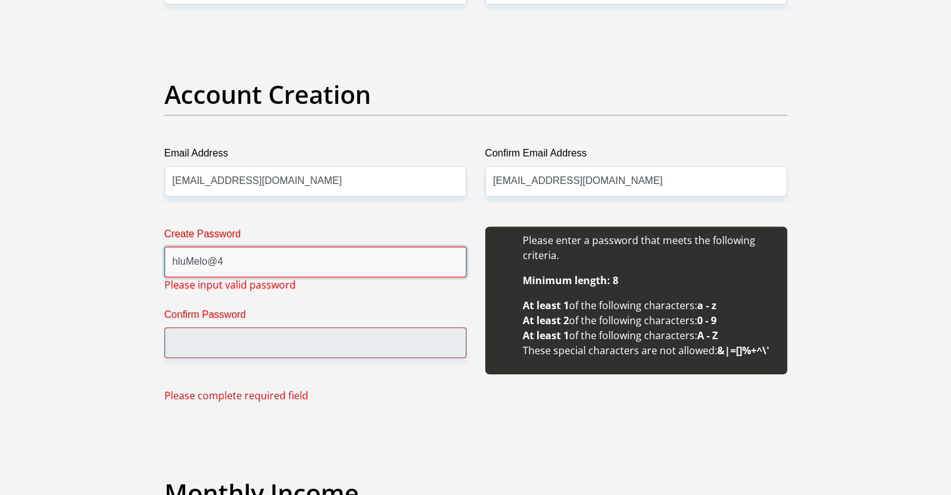
click at [262, 267] on input "hluMelo@4" at bounding box center [315, 261] width 302 height 31
type input "h"
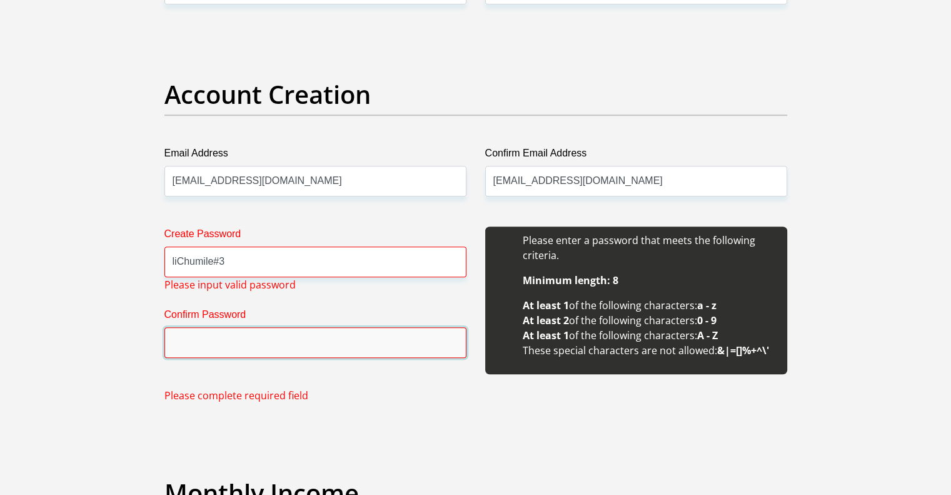
click at [220, 335] on input "Confirm Password" at bounding box center [315, 342] width 302 height 31
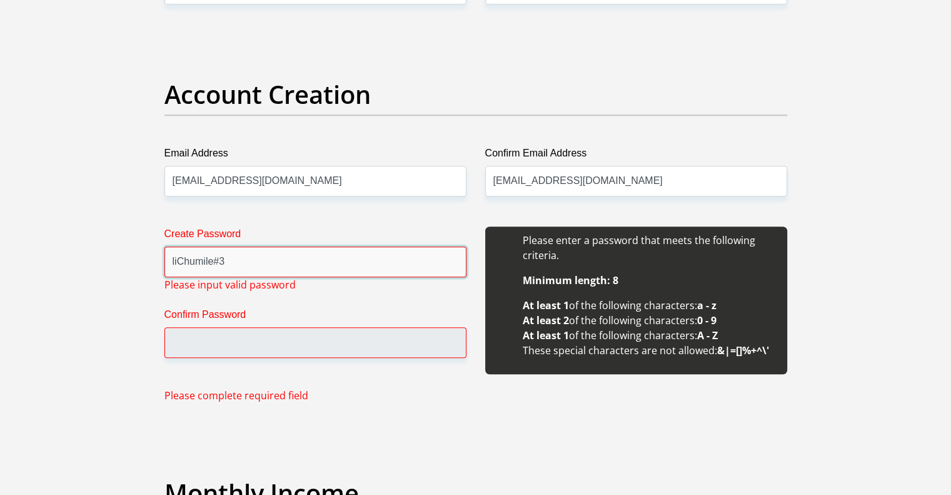
click at [217, 260] on input "liChumile#3" at bounding box center [315, 261] width 302 height 31
click at [242, 252] on input "liChumile=3" at bounding box center [315, 261] width 302 height 31
type input "l"
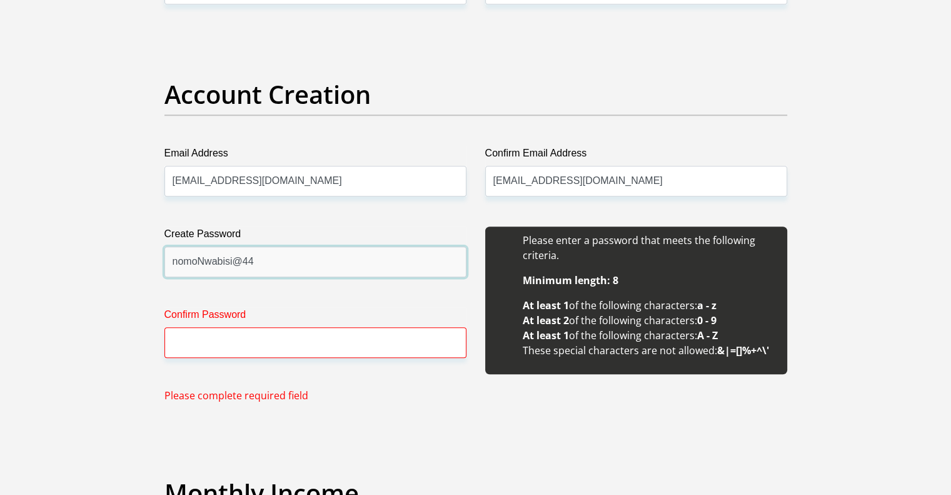
type input "nomoNwabisi@44"
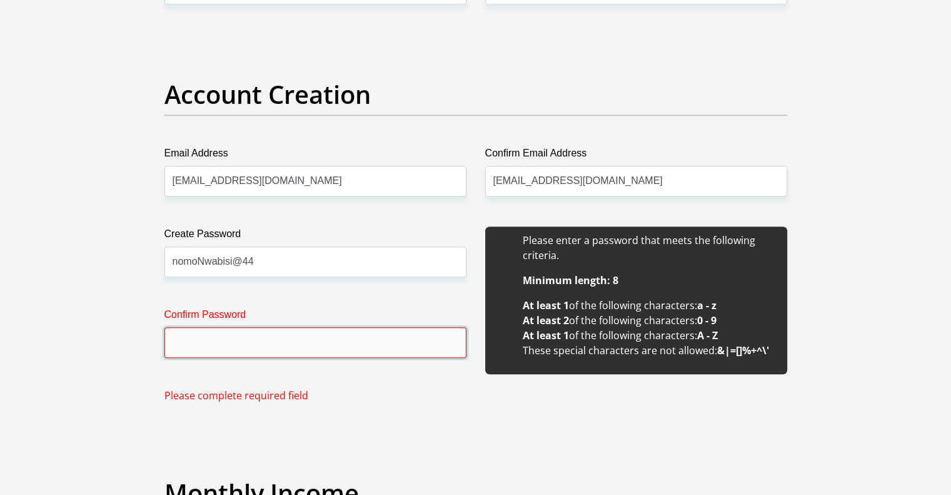
click at [256, 350] on input "Confirm Password" at bounding box center [315, 342] width 302 height 31
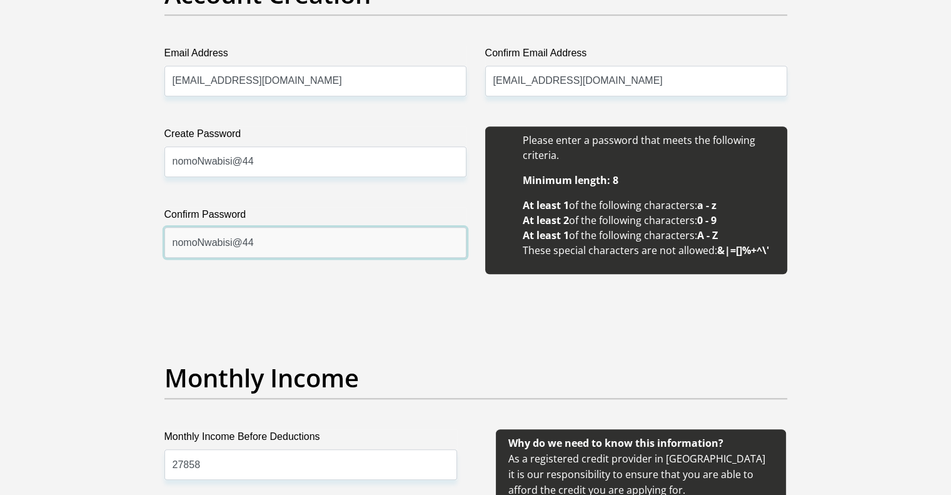
scroll to position [1126, 0]
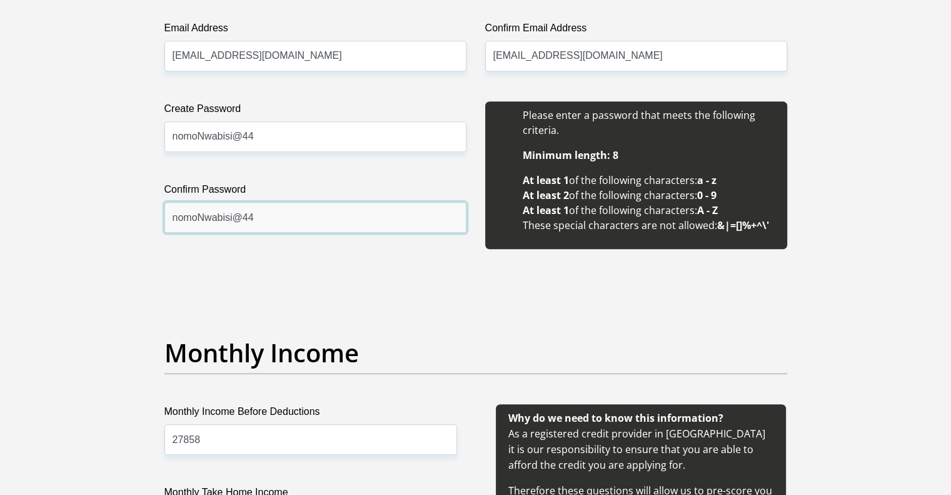
type input "nomoNwabisi@44"
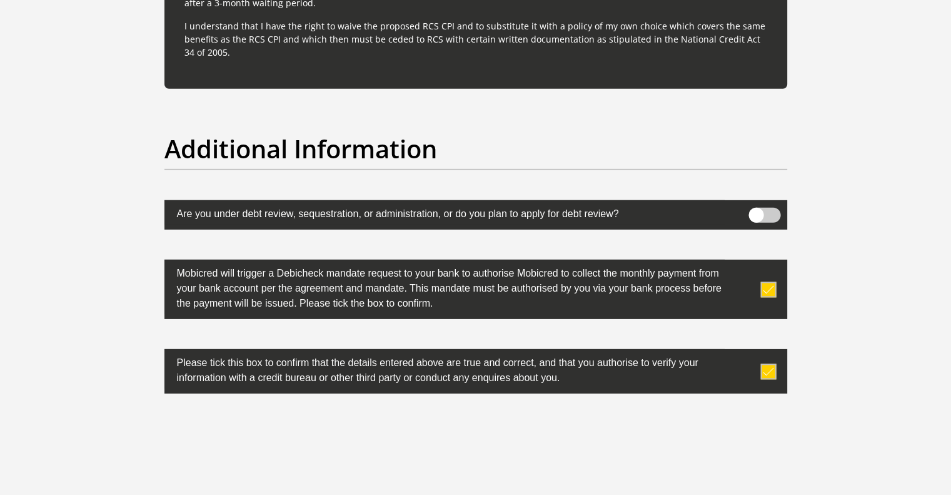
scroll to position [3990, 0]
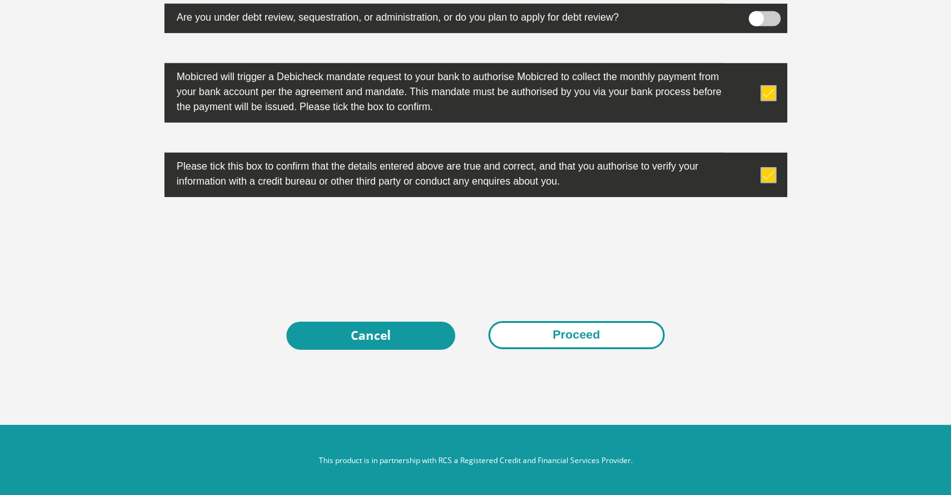
click at [578, 331] on button "Proceed" at bounding box center [576, 335] width 176 height 28
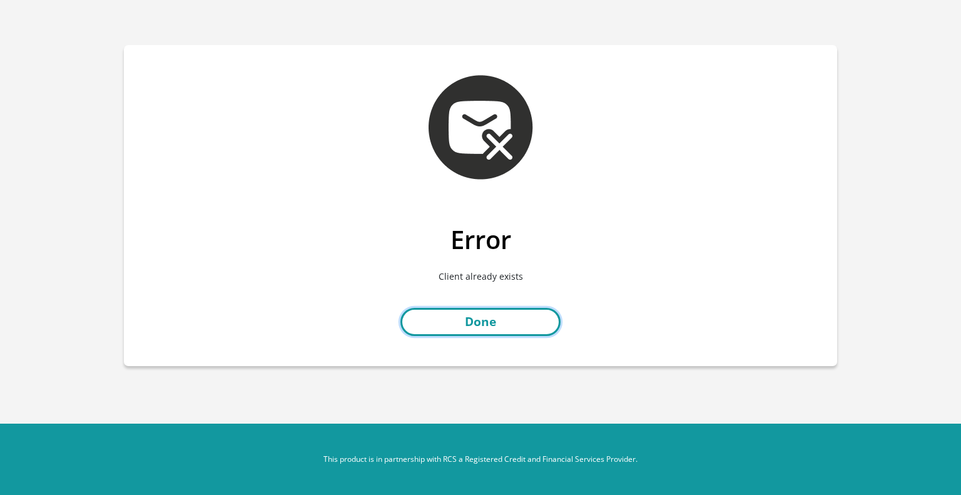
click at [519, 324] on link "Done" at bounding box center [480, 322] width 160 height 28
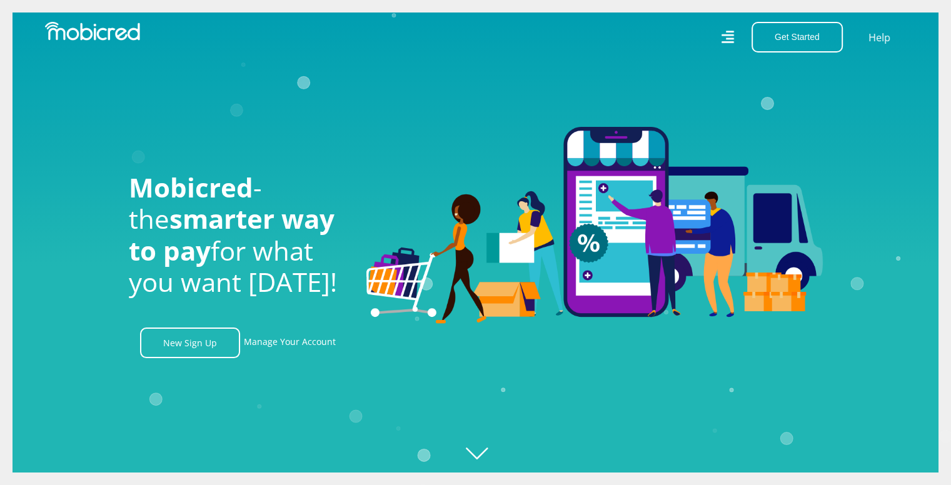
scroll to position [0, 891]
click at [292, 354] on link "Manage Your Account" at bounding box center [290, 343] width 92 height 31
